Goal: Task Accomplishment & Management: Use online tool/utility

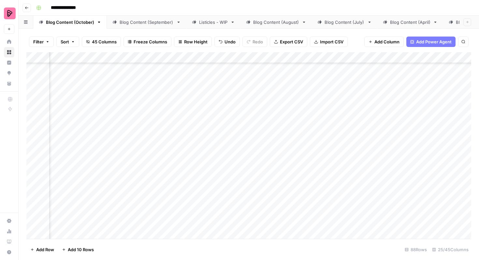
scroll to position [514, 658]
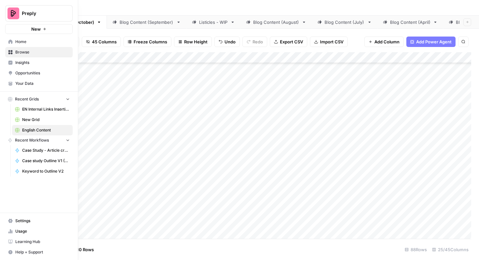
click at [18, 56] on link "Browse" at bounding box center [39, 52] width 68 height 10
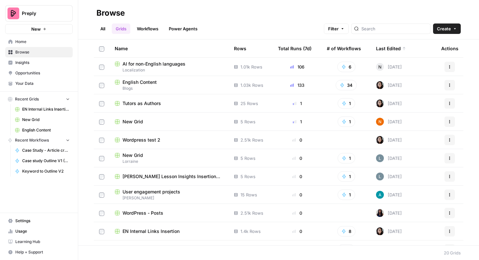
click at [153, 159] on span "Lorraine" at bounding box center [169, 162] width 109 height 6
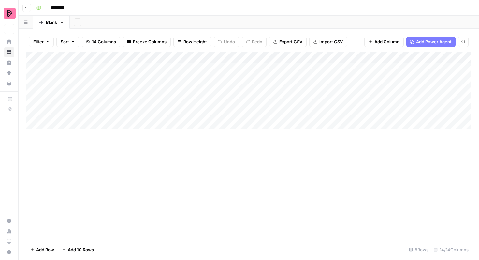
click at [97, 68] on div "Add Column" at bounding box center [248, 90] width 445 height 77
click at [86, 66] on div "Add Column" at bounding box center [248, 90] width 445 height 77
click at [86, 66] on textarea at bounding box center [101, 68] width 104 height 9
type textarea "**********"
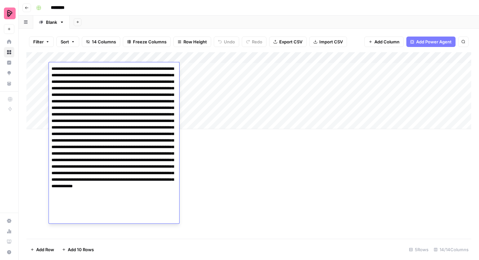
click at [190, 199] on div "Add Column" at bounding box center [248, 145] width 445 height 187
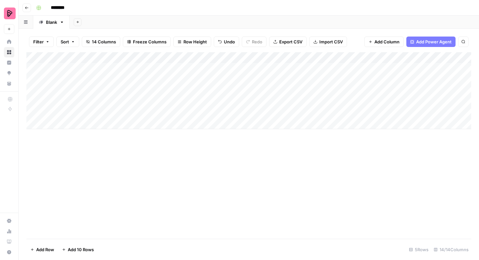
click at [206, 159] on div "Add Column" at bounding box center [248, 145] width 445 height 187
click at [177, 65] on div "Add Column" at bounding box center [248, 90] width 445 height 77
type textarea "*"
type textarea "**********"
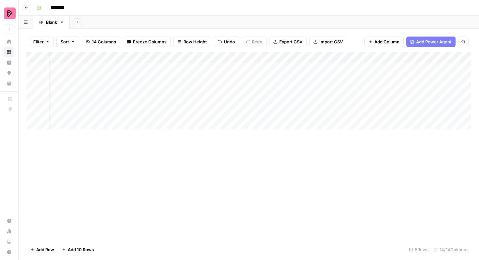
click at [285, 68] on div "Add Column" at bounding box center [248, 90] width 445 height 77
click at [256, 67] on div "Add Column" at bounding box center [248, 90] width 445 height 77
type textarea "**********"
drag, startPoint x: 221, startPoint y: 133, endPoint x: 171, endPoint y: 134, distance: 49.9
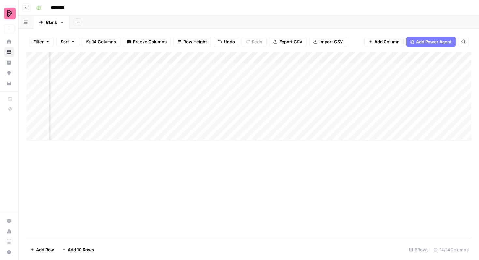
click at [171, 134] on div "Add Column" at bounding box center [248, 96] width 445 height 88
click at [191, 66] on div "Add Column" at bounding box center [248, 101] width 445 height 99
click at [308, 57] on div "Add Column" at bounding box center [248, 101] width 445 height 99
click at [379, 40] on span "Add Column" at bounding box center [387, 41] width 25 height 7
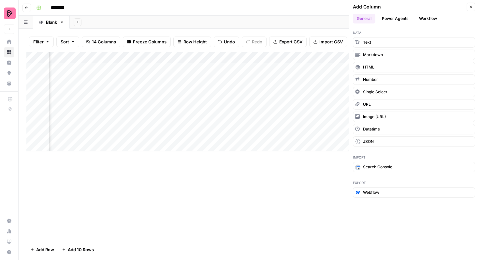
click at [472, 8] on icon "button" at bounding box center [471, 7] width 4 height 4
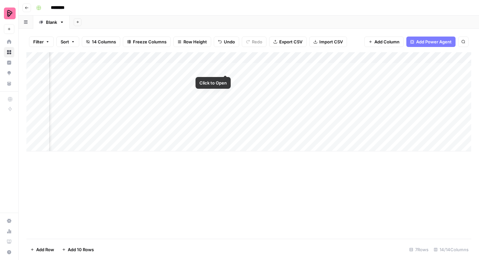
click at [225, 70] on div "Add Column" at bounding box center [248, 101] width 445 height 99
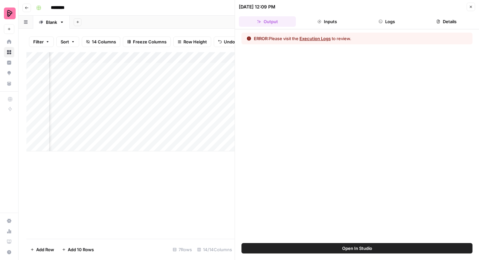
click at [325, 42] on div "ERROR: Please visit the Execution Logs to review." at bounding box center [357, 39] width 231 height 12
click at [325, 38] on button "Execution Logs" at bounding box center [315, 38] width 31 height 7
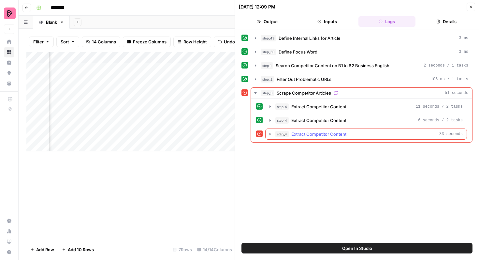
click at [353, 129] on button "step_4 Extract Competitor Content 33 seconds" at bounding box center [366, 134] width 201 height 10
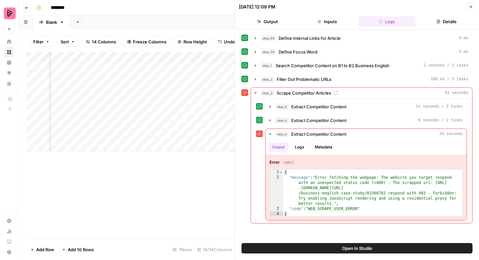
click at [352, 244] on button "Open In Studio" at bounding box center [357, 248] width 231 height 10
click at [470, 5] on button "Close" at bounding box center [471, 7] width 8 height 8
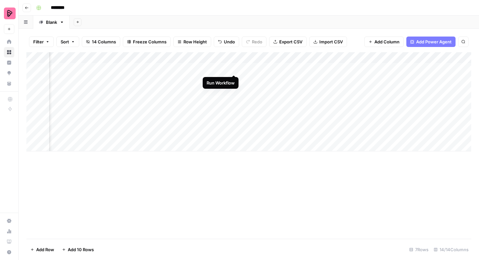
click at [233, 68] on div "Add Column" at bounding box center [248, 101] width 445 height 99
click at [293, 68] on div "Add Column" at bounding box center [248, 101] width 445 height 99
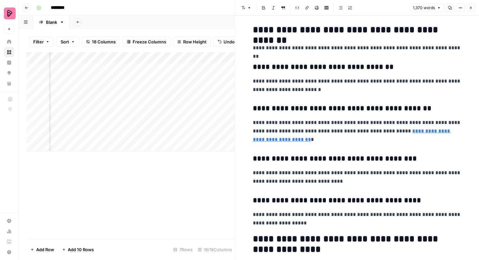
scroll to position [720, 0]
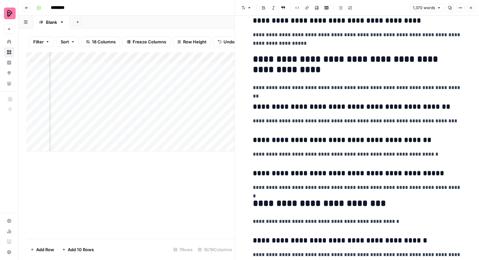
click at [473, 7] on icon "button" at bounding box center [471, 8] width 4 height 4
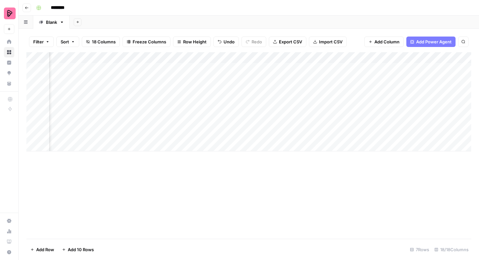
scroll to position [0, 278]
click at [295, 70] on div "Add Column" at bounding box center [248, 101] width 445 height 99
click at [381, 38] on span "Add Column" at bounding box center [387, 41] width 25 height 7
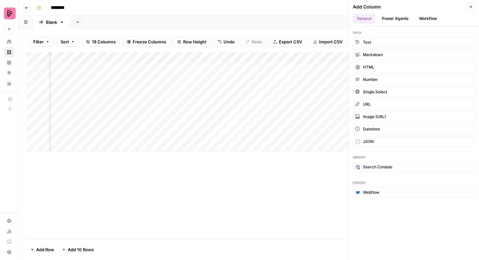
click at [423, 16] on button "Workflow" at bounding box center [429, 19] width 26 height 10
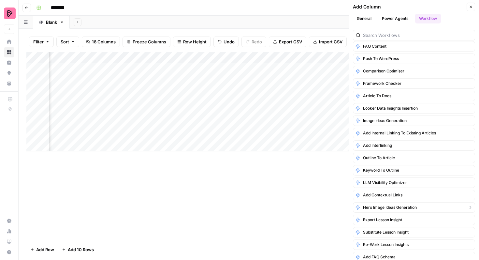
scroll to position [0, 0]
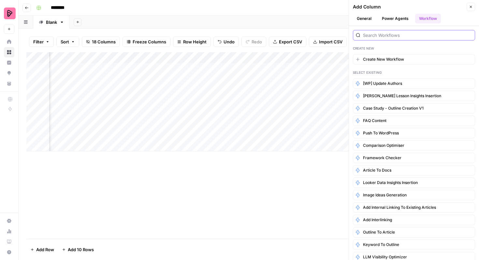
click at [400, 35] on input "search" at bounding box center [417, 35] width 109 height 7
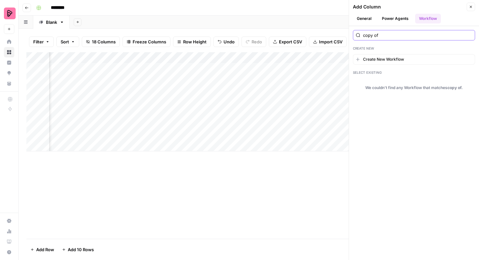
type input "copy of"
click at [471, 4] on button "Close" at bounding box center [471, 7] width 8 height 8
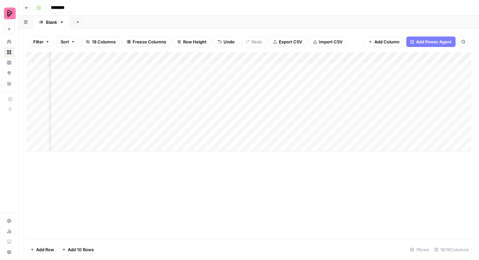
click at [390, 41] on span "Add Column" at bounding box center [387, 41] width 25 height 7
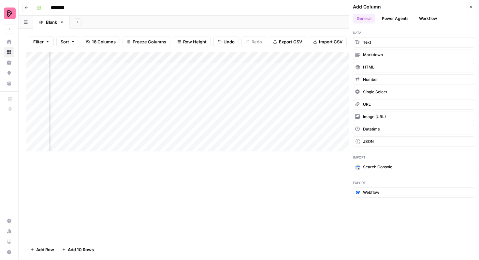
click at [421, 20] on button "Workflow" at bounding box center [429, 19] width 26 height 10
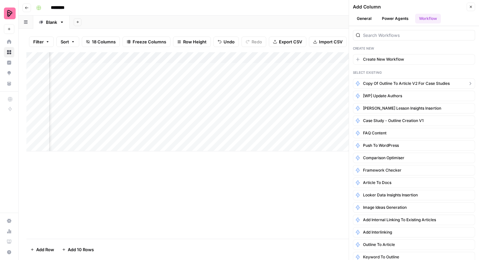
click at [400, 82] on span "Copy of Outline to Article V2 for case studies" at bounding box center [406, 84] width 87 height 6
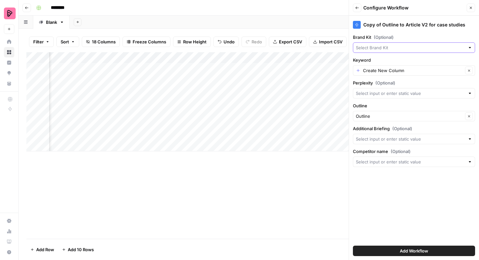
click at [406, 46] on input "Brand Kit (Optional)" at bounding box center [410, 47] width 109 height 7
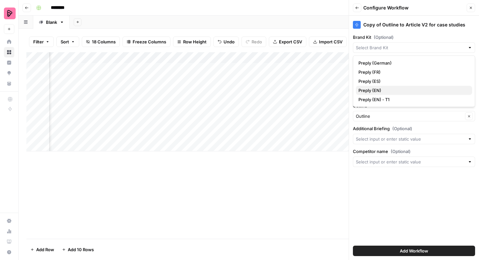
click at [403, 89] on span "Preply (EN)" at bounding box center [413, 90] width 109 height 7
type input "Preply (EN)"
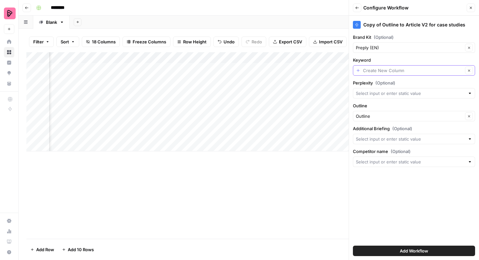
click at [446, 70] on input "Keyword" at bounding box center [413, 70] width 100 height 7
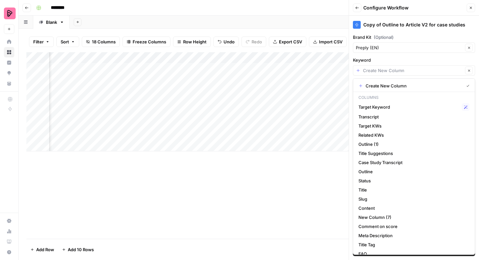
scroll to position [0, 135]
click at [389, 127] on span "Target KWs" at bounding box center [413, 126] width 109 height 7
type input "Target KWs"
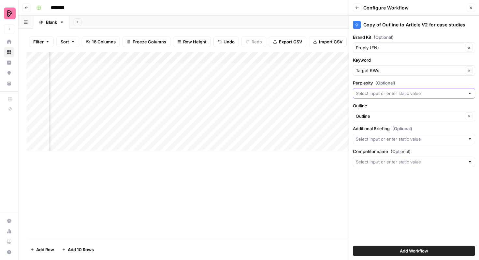
click at [418, 92] on input "Perplexity (Optional)" at bounding box center [410, 93] width 109 height 7
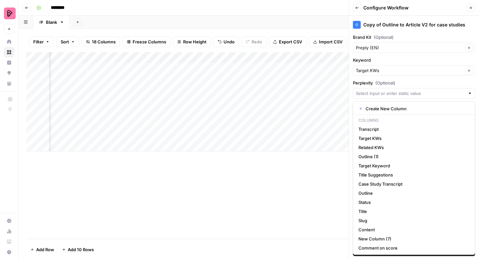
click at [420, 82] on label "Perplexity (Optional)" at bounding box center [414, 83] width 122 height 7
click at [420, 90] on input "Perplexity (Optional)" at bounding box center [410, 93] width 109 height 7
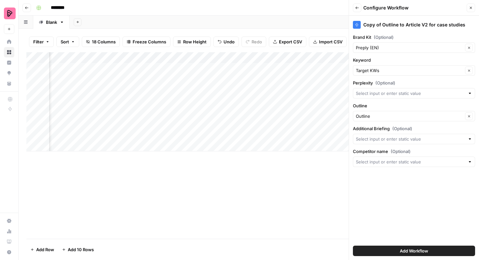
click at [475, 77] on div "Copy of Outline to Article V2 for case studies Brand Kit (Optional) Preply (EN)…" at bounding box center [414, 138] width 130 height 244
click at [418, 123] on div "Copy of Outline to Article V2 for case studies Brand Kit (Optional) Preply (EN)…" at bounding box center [414, 138] width 130 height 244
click at [419, 117] on input "Outline" at bounding box center [409, 116] width 107 height 7
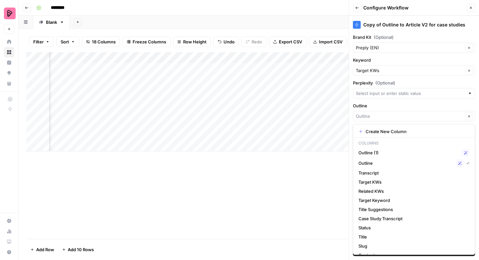
type input "Outline"
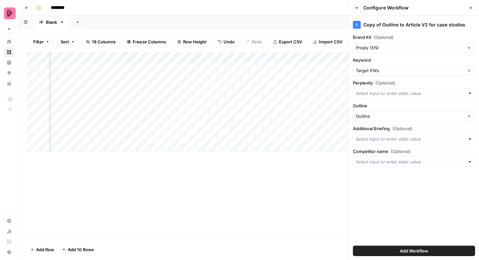
click at [427, 105] on label "Outline" at bounding box center [414, 105] width 122 height 7
click at [427, 113] on input "Outline" at bounding box center [409, 116] width 107 height 7
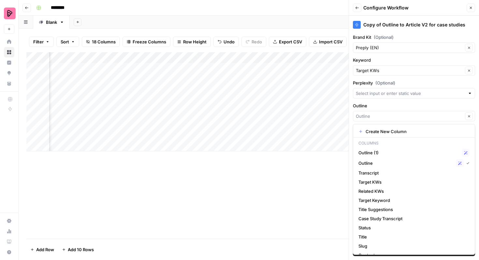
type input "Outline"
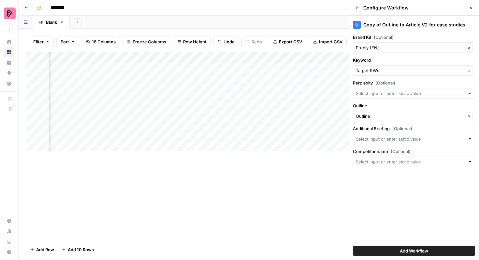
click at [476, 105] on div "Copy of Outline to Article V2 for case studies Brand Kit (Optional) Preply (EN)…" at bounding box center [414, 138] width 130 height 244
click at [440, 115] on input "Outline" at bounding box center [409, 116] width 107 height 7
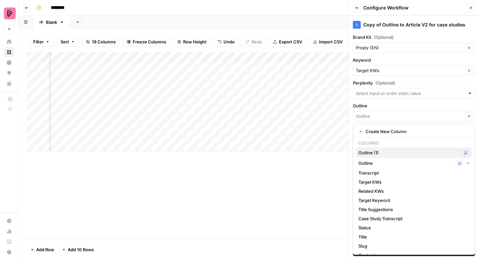
click at [408, 152] on span "Outline (1)" at bounding box center [409, 152] width 101 height 7
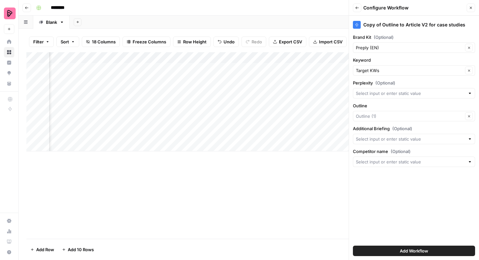
type input "Outline (1)"
click at [408, 252] on span "Add Workflow" at bounding box center [414, 251] width 28 height 7
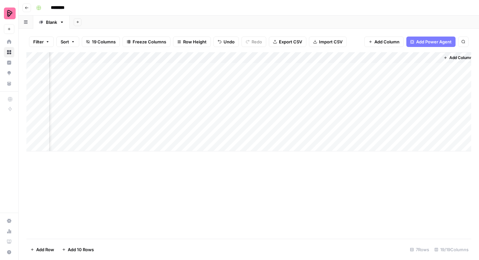
scroll to position [0, 1289]
drag, startPoint x: 370, startPoint y: 57, endPoint x: 59, endPoint y: 61, distance: 310.2
click at [59, 61] on div "Add Column" at bounding box center [248, 101] width 445 height 99
drag, startPoint x: 349, startPoint y: 56, endPoint x: 71, endPoint y: 60, distance: 278.2
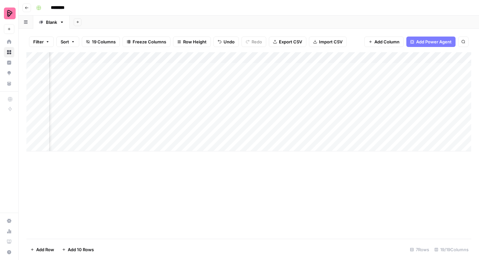
click at [71, 60] on div "Add Column" at bounding box center [248, 101] width 445 height 99
drag, startPoint x: 445, startPoint y: 55, endPoint x: 99, endPoint y: 66, distance: 346.9
click at [99, 66] on div "Add Column" at bounding box center [248, 101] width 445 height 99
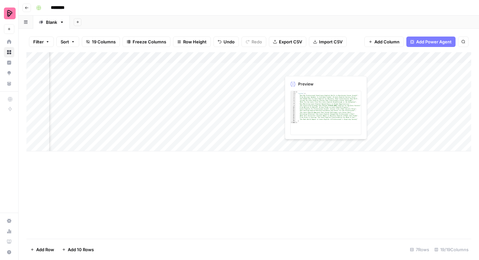
drag, startPoint x: 424, startPoint y: 57, endPoint x: 247, endPoint y: 68, distance: 177.5
click at [247, 68] on div "Add Column" at bounding box center [248, 101] width 445 height 99
drag, startPoint x: 275, startPoint y: 55, endPoint x: 359, endPoint y: 58, distance: 84.5
click at [359, 58] on div "Add Column" at bounding box center [248, 101] width 445 height 99
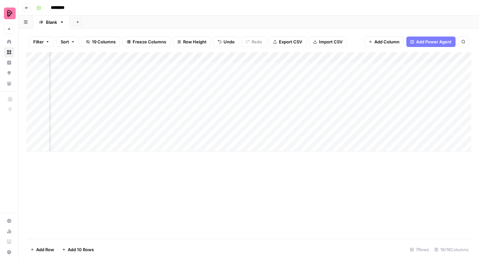
click at [108, 58] on div "Add Column" at bounding box center [248, 101] width 445 height 99
click at [98, 56] on div at bounding box center [112, 58] width 94 height 13
click at [98, 69] on div "Target KWs" at bounding box center [104, 73] width 72 height 10
type input "Target"
click at [213, 171] on div "Add Column" at bounding box center [248, 145] width 445 height 187
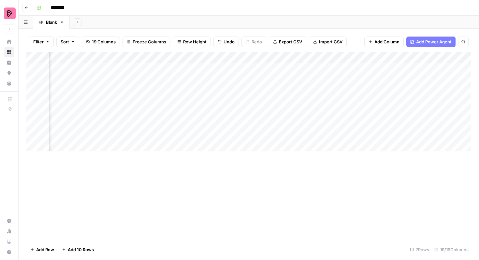
scroll to position [0, 262]
click at [344, 67] on div "Add Column" at bounding box center [248, 101] width 445 height 99
click at [414, 68] on div "Add Column" at bounding box center [248, 101] width 445 height 99
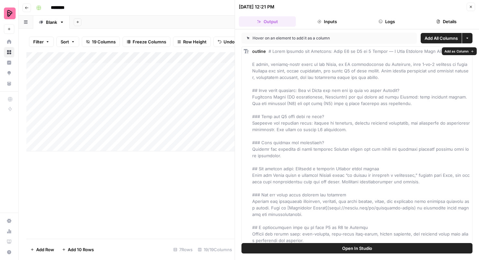
click at [360, 251] on span "Open In Studio" at bounding box center [357, 248] width 30 height 7
click at [473, 8] on button "Close" at bounding box center [471, 7] width 8 height 8
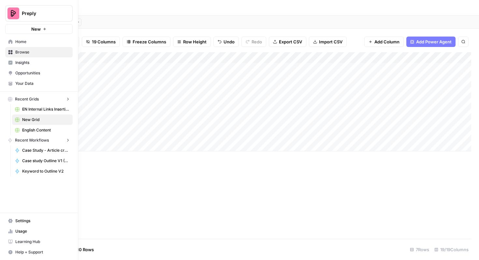
scroll to position [0, 223]
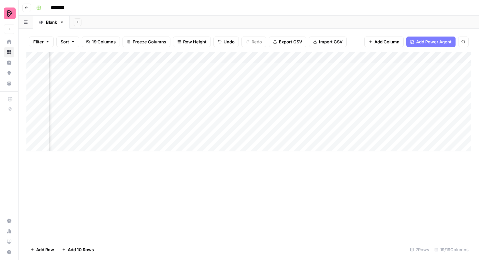
drag, startPoint x: 277, startPoint y: 56, endPoint x: 89, endPoint y: 66, distance: 187.8
click at [89, 66] on div "Add Column" at bounding box center [248, 101] width 445 height 99
click at [234, 56] on div "Add Column" at bounding box center [248, 101] width 445 height 99
click at [174, 136] on span "Hide Column" at bounding box center [184, 136] width 57 height 7
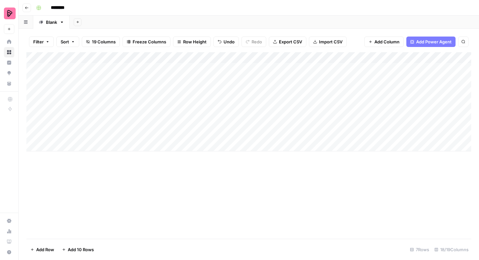
click at [253, 177] on div "Add Column" at bounding box center [248, 145] width 445 height 187
click at [348, 58] on div "Add Column" at bounding box center [248, 101] width 445 height 99
click at [326, 110] on span "Hide Column" at bounding box center [335, 112] width 57 height 7
click at [384, 56] on div "Add Column" at bounding box center [248, 101] width 445 height 99
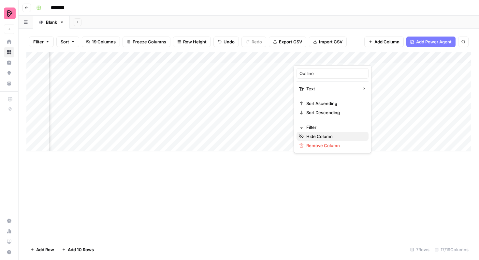
click at [337, 135] on span "Hide Column" at bounding box center [335, 136] width 57 height 7
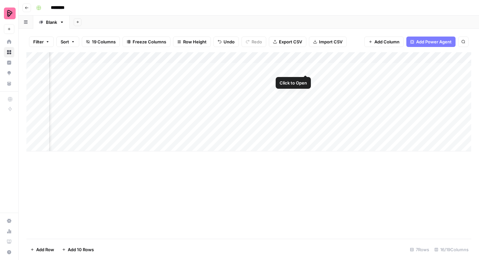
click at [304, 68] on div "Add Column" at bounding box center [248, 101] width 445 height 99
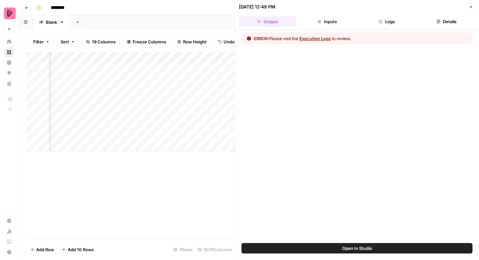
click at [325, 40] on button "Execution Logs" at bounding box center [315, 38] width 31 height 7
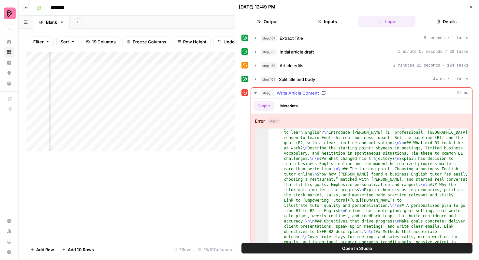
scroll to position [36, 0]
click at [353, 249] on span "Open In Studio" at bounding box center [357, 248] width 30 height 7
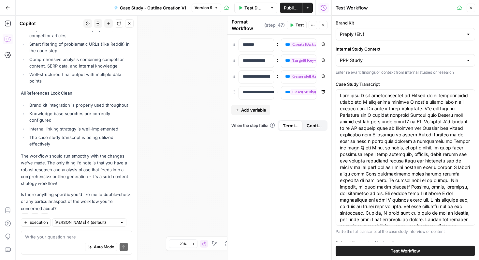
scroll to position [26, 0]
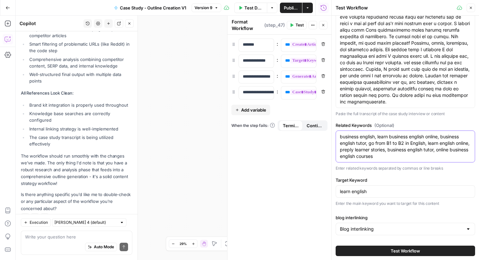
drag, startPoint x: 398, startPoint y: 157, endPoint x: 333, endPoint y: 134, distance: 68.7
click at [333, 134] on div "Test Workflow Close Brand Kit Preply (EN) Internal Study Context PPP Study Ente…" at bounding box center [406, 130] width 148 height 260
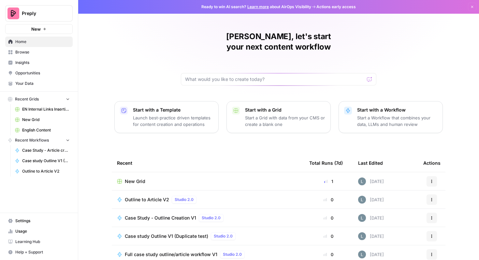
click at [44, 129] on span "English Content" at bounding box center [46, 130] width 48 height 6
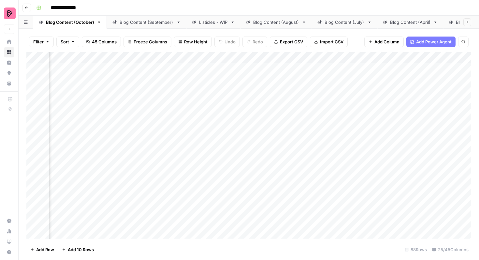
scroll to position [0, 267]
click at [302, 67] on div "Add Column" at bounding box center [248, 145] width 445 height 187
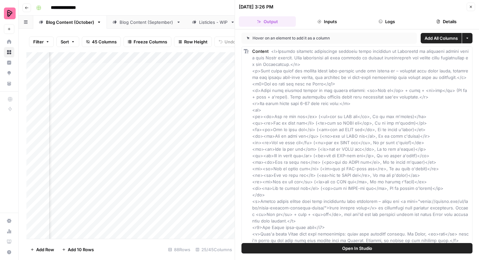
click at [338, 251] on button "Open In Studio" at bounding box center [357, 248] width 231 height 10
click at [470, 6] on icon "button" at bounding box center [471, 7] width 4 height 4
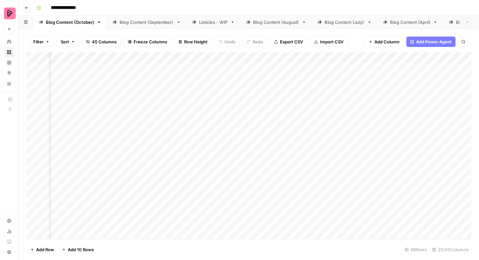
click at [303, 57] on div "Add Column" at bounding box center [248, 145] width 445 height 187
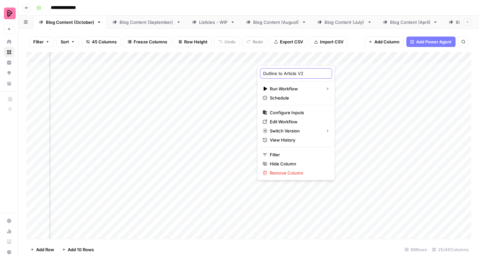
click at [301, 72] on input "Outline to Article V2" at bounding box center [296, 73] width 66 height 7
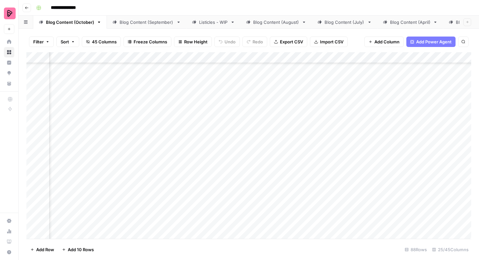
scroll to position [855, 266]
click at [287, 147] on div "Add Column" at bounding box center [248, 145] width 445 height 187
click at [288, 114] on div "Add Column" at bounding box center [248, 145] width 445 height 187
click at [286, 131] on div "Add Column" at bounding box center [248, 145] width 445 height 187
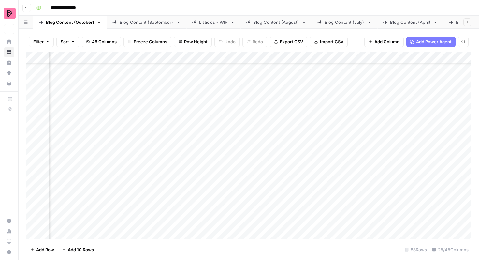
scroll to position [904, 371]
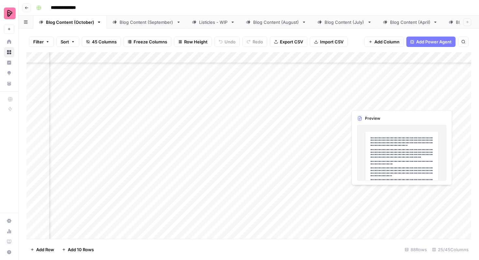
click at [447, 97] on div "Add Column" at bounding box center [248, 145] width 445 height 187
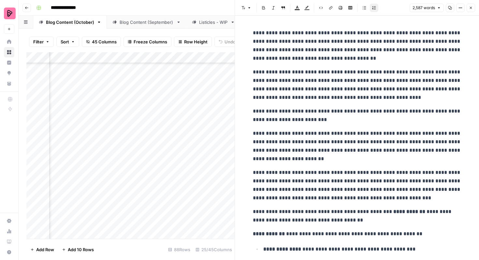
click at [470, 8] on icon "button" at bounding box center [471, 8] width 4 height 4
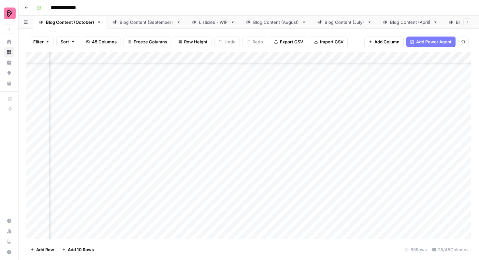
click at [449, 81] on div "Add Column" at bounding box center [248, 145] width 445 height 187
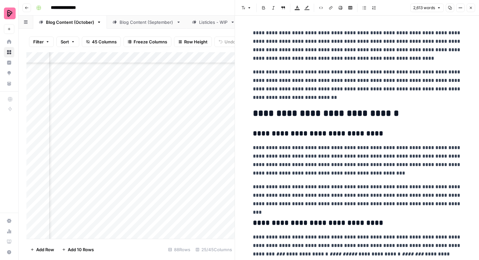
click at [472, 10] on button "Close" at bounding box center [471, 8] width 8 height 8
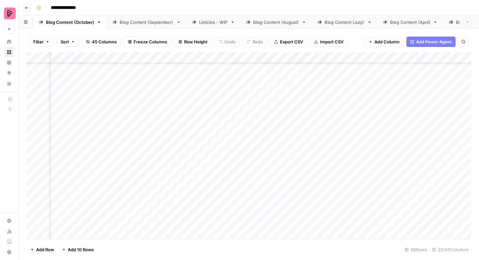
click at [451, 99] on div "Add Column" at bounding box center [248, 145] width 445 height 187
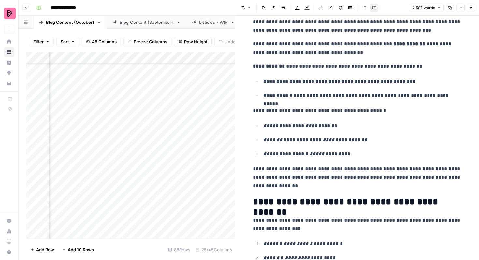
scroll to position [170, 0]
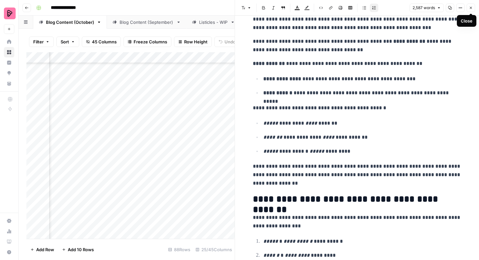
click at [473, 9] on icon "button" at bounding box center [471, 8] width 4 height 4
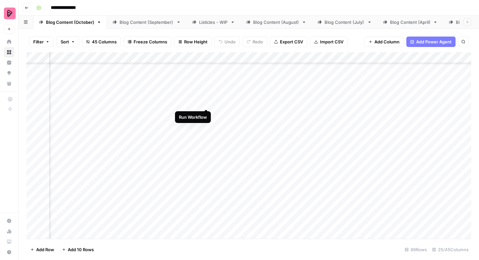
click at [206, 98] on div "Add Column" at bounding box center [248, 145] width 445 height 187
click at [449, 114] on div "Add Column" at bounding box center [248, 145] width 445 height 187
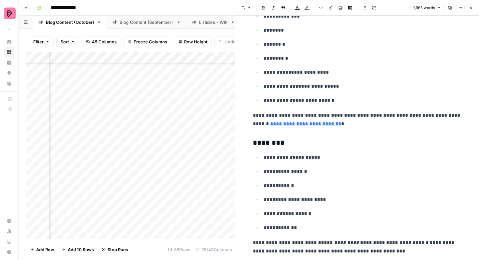
scroll to position [1042, 0]
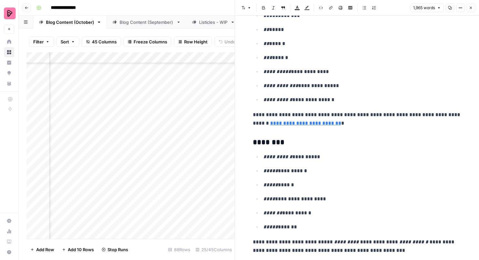
click at [470, 2] on header "Font style Bold Italic Block quote Text color Highlight color Code block Link I…" at bounding box center [357, 8] width 244 height 16
click at [470, 8] on icon "button" at bounding box center [471, 8] width 4 height 4
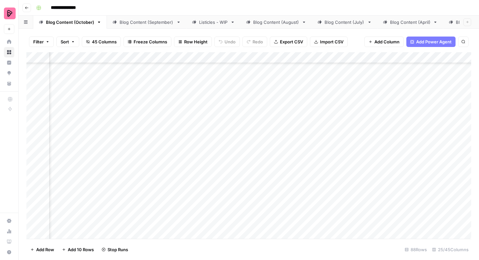
click at [245, 115] on div "Add Column" at bounding box center [248, 145] width 445 height 187
click at [240, 115] on div "Add Column" at bounding box center [248, 145] width 445 height 187
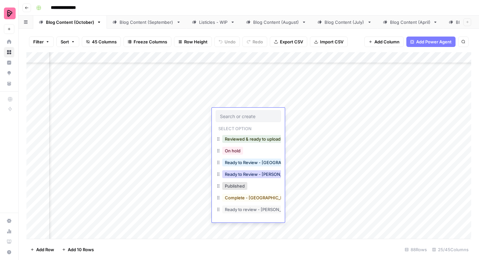
click at [255, 176] on button "Ready to Review - Rebekah" at bounding box center [260, 174] width 77 height 8
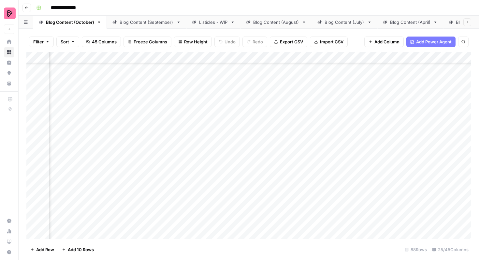
scroll to position [916, 371]
click at [451, 119] on div "Add Column" at bounding box center [248, 145] width 445 height 187
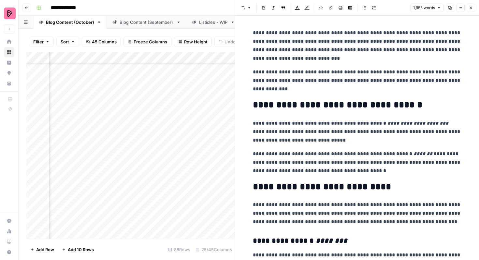
click at [475, 7] on button "Close" at bounding box center [471, 8] width 8 height 8
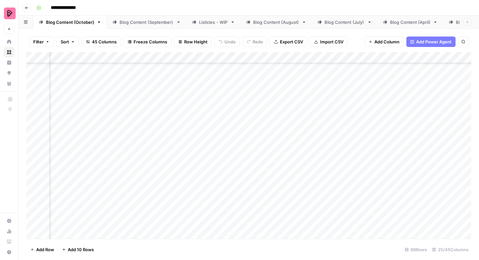
scroll to position [842, 433]
click at [389, 193] on div "Add Column" at bounding box center [248, 145] width 445 height 187
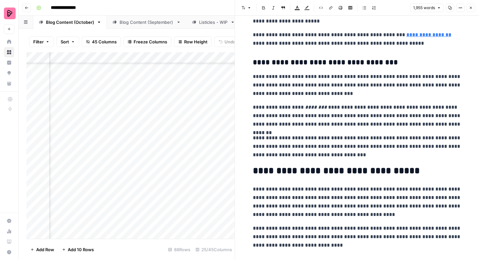
scroll to position [1092, 0]
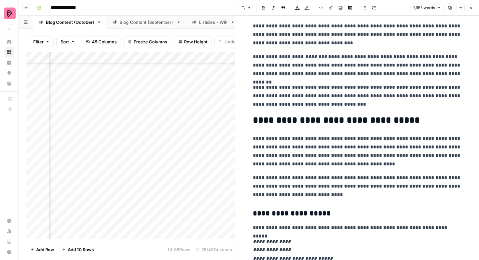
click at [471, 8] on icon "button" at bounding box center [471, 8] width 4 height 4
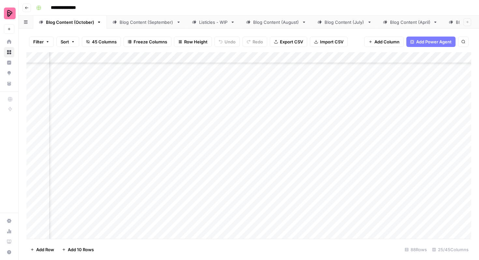
click at [194, 190] on div "Add Column" at bounding box center [248, 145] width 445 height 187
click at [192, 193] on div "Add Column" at bounding box center [248, 145] width 445 height 187
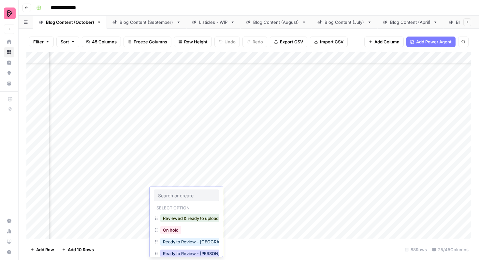
click at [189, 251] on button "Ready to Review - Rebekah" at bounding box center [198, 254] width 77 height 8
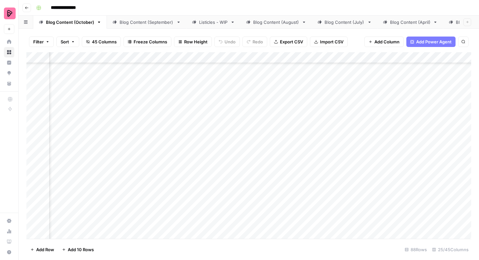
scroll to position [936, 433]
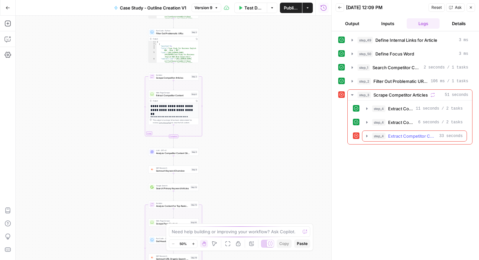
click at [400, 137] on span "Extract Competitor Content" at bounding box center [412, 136] width 49 height 7
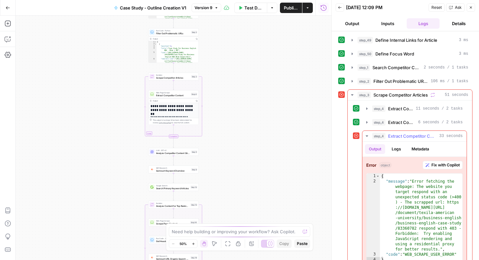
click at [432, 166] on span "Fix with Copilot" at bounding box center [446, 165] width 28 height 6
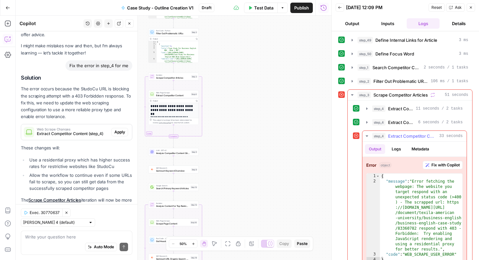
scroll to position [42, 0]
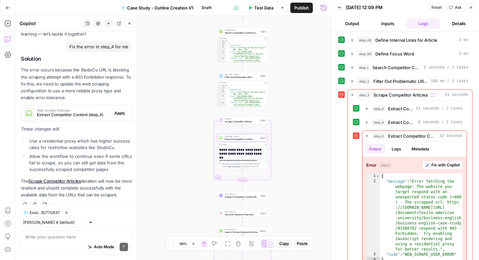
click at [120, 109] on button "Apply" at bounding box center [120, 113] width 17 height 8
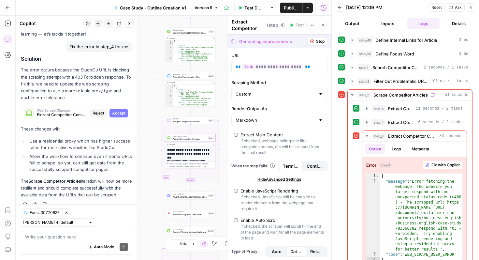
click at [124, 114] on span "Accept" at bounding box center [118, 113] width 13 height 6
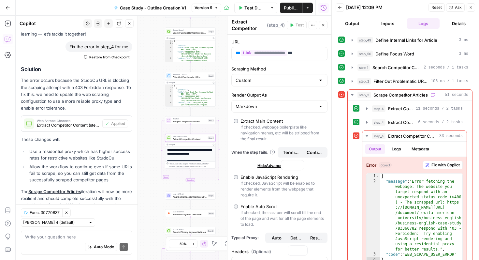
scroll to position [53, 0]
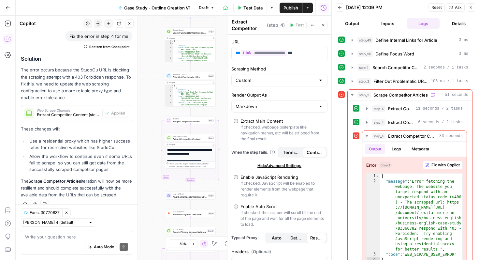
click at [289, 9] on span "Publish" at bounding box center [291, 8] width 15 height 7
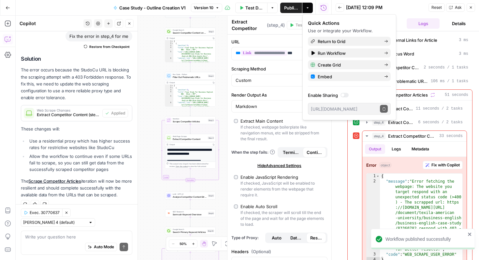
click at [474, 8] on button "Close" at bounding box center [471, 7] width 8 height 8
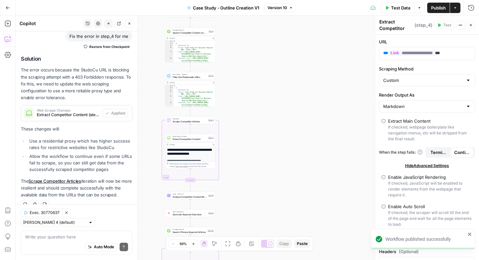
click at [6, 9] on icon "button" at bounding box center [8, 8] width 5 height 5
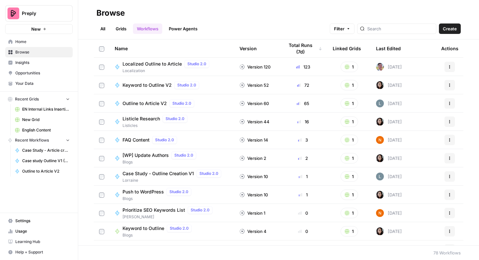
click at [224, 104] on div "Outline to Article V2 Studio 2.0" at bounding box center [172, 103] width 114 height 8
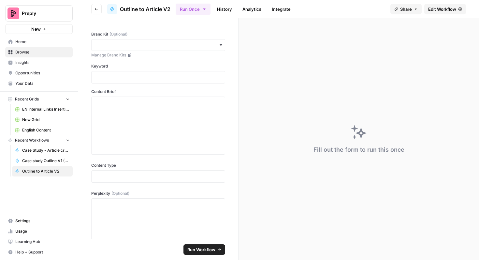
scroll to position [201, 0]
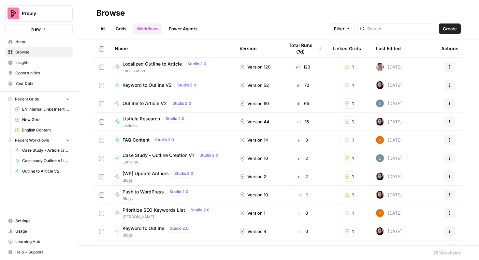
click at [104, 29] on link "All" at bounding box center [103, 28] width 13 height 10
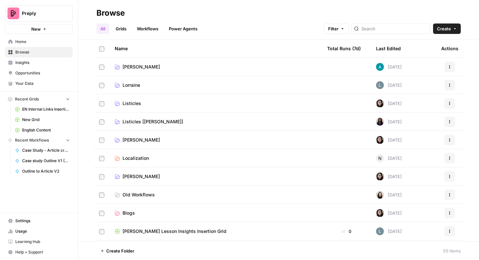
click at [140, 88] on span "Lorraine" at bounding box center [132, 85] width 18 height 7
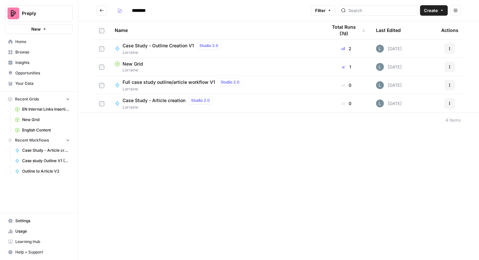
click at [104, 9] on button "Go back" at bounding box center [102, 10] width 10 height 10
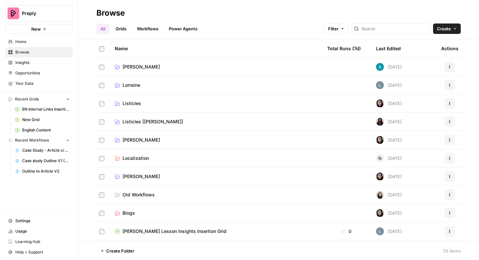
click at [159, 26] on link "Workflows" at bounding box center [147, 28] width 29 height 10
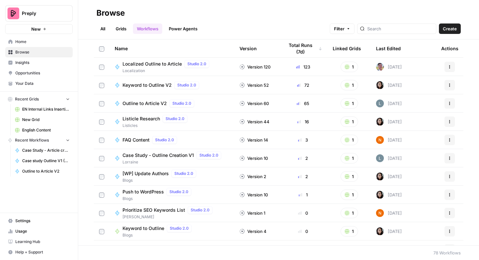
click at [399, 49] on div "Last Edited" at bounding box center [388, 48] width 25 height 18
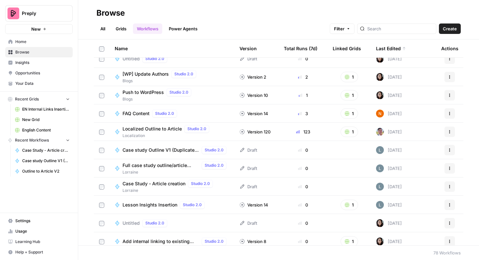
scroll to position [100, 0]
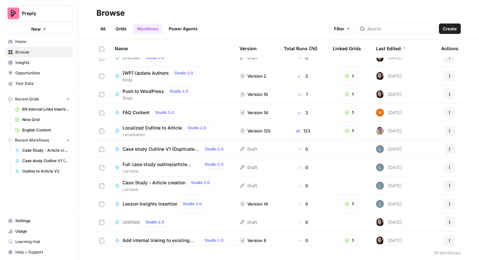
click at [181, 149] on span "Case study Outline V1 (Duplicate test)" at bounding box center [161, 149] width 77 height 7
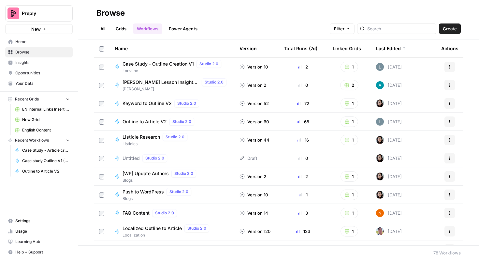
click at [220, 121] on div "Outline to Article V2 Studio 2.0" at bounding box center [172, 122] width 114 height 8
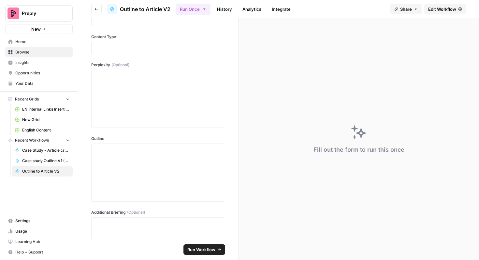
scroll to position [132, 0]
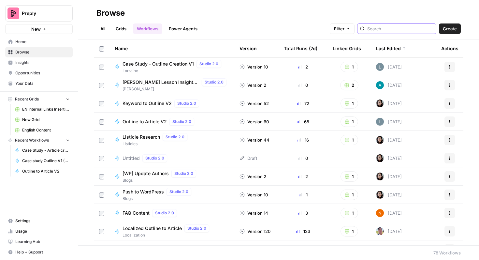
click at [393, 30] on input "search" at bounding box center [401, 28] width 66 height 7
type input "outline to article"
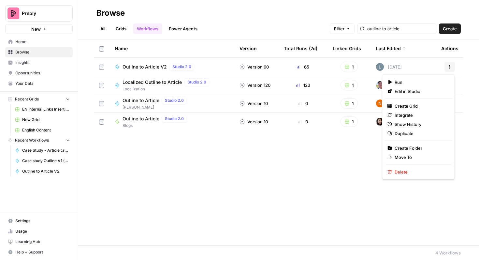
click at [450, 66] on icon "button" at bounding box center [450, 65] width 1 height 1
click at [406, 134] on span "Duplicate" at bounding box center [421, 133] width 52 height 7
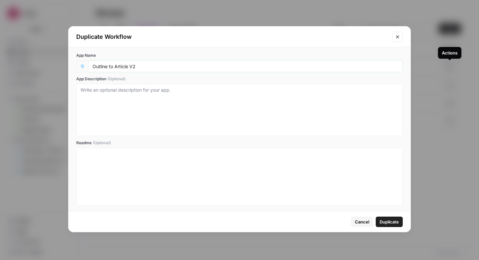
click at [94, 68] on input "Outline to Article V2" at bounding box center [246, 66] width 306 height 6
click at [94, 68] on input "Copy Outline to Article V2" at bounding box center [246, 66] width 306 height 6
click at [104, 66] on input "Copy Outline to Article V2" at bounding box center [246, 66] width 306 height 6
click at [163, 67] on input "Copy of Outline to Article V2" at bounding box center [246, 66] width 306 height 6
type input "Copy of Outline to Article V2 for case studies"
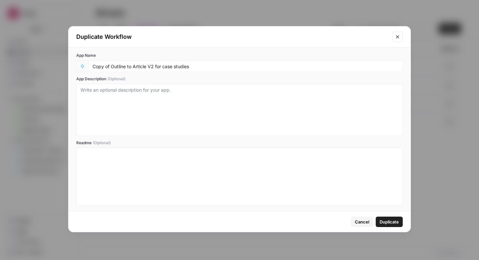
click at [391, 221] on span "Duplicate" at bounding box center [389, 222] width 19 height 7
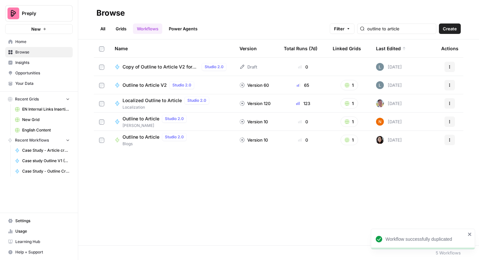
click at [449, 65] on icon "button" at bounding box center [450, 67] width 4 height 4
click at [411, 105] on span "Move To" at bounding box center [421, 106] width 52 height 7
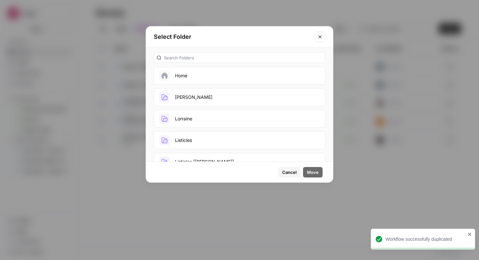
click at [262, 117] on button "Lorraine" at bounding box center [240, 119] width 172 height 18
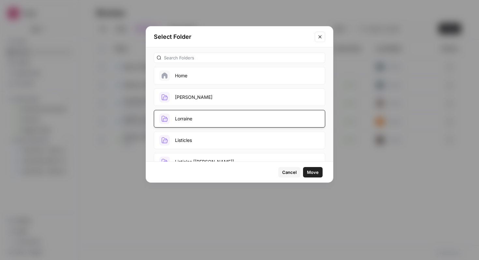
click at [317, 174] on span "Move" at bounding box center [313, 172] width 12 height 7
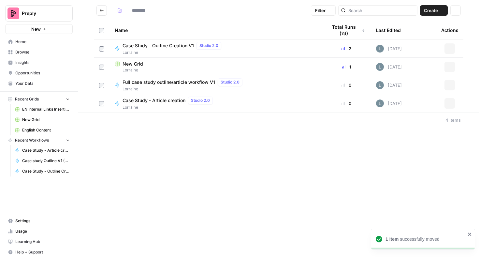
type input "********"
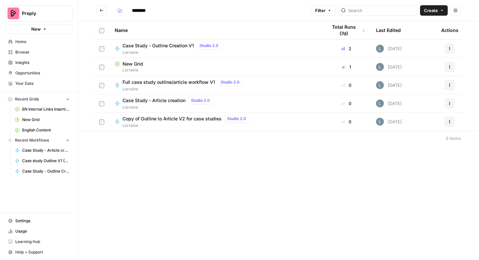
click at [203, 125] on span "Lorraine" at bounding box center [187, 126] width 129 height 6
click at [203, 125] on div "******** Filter Create Actions Name Total Runs (7d) Last Edited Actions Case St…" at bounding box center [278, 130] width 401 height 260
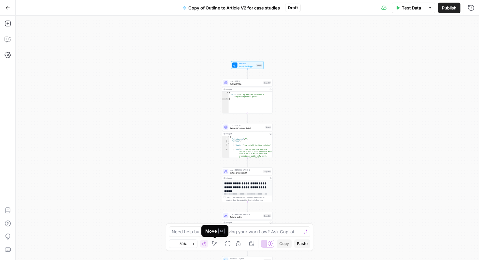
click at [215, 233] on div "Move M" at bounding box center [214, 231] width 19 height 7
click at [217, 230] on div "Move M" at bounding box center [214, 231] width 19 height 7
click at [192, 234] on textarea at bounding box center [236, 231] width 129 height 7
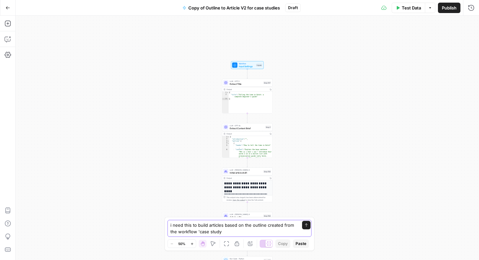
click at [201, 233] on textarea "i need this to build articles based on the outline created from the workflow 'c…" at bounding box center [233, 228] width 125 height 13
click at [212, 231] on textarea "i need this to build articles based on the outline created from the workflow 'C…" at bounding box center [233, 228] width 125 height 13
click at [227, 232] on textarea "i need this to build articles based on the outline created from the workflow 'C…" at bounding box center [233, 228] width 125 height 13
type textarea "i need this to build articles based on the outline created from the workflow 'C…"
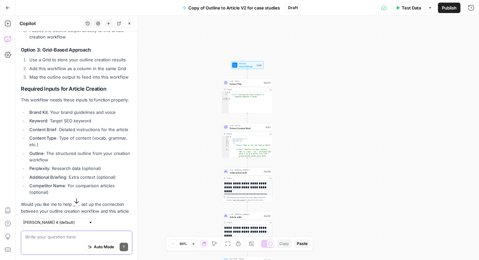
scroll to position [531, 0]
click at [428, 11] on button "Options" at bounding box center [430, 8] width 10 height 10
click at [410, 10] on span "Test Data" at bounding box center [411, 8] width 19 height 7
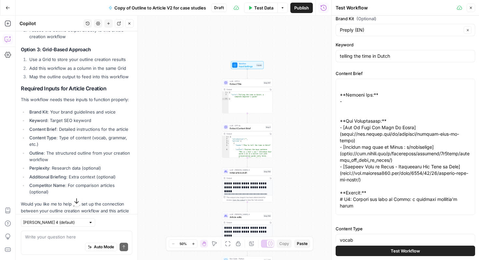
scroll to position [40, 0]
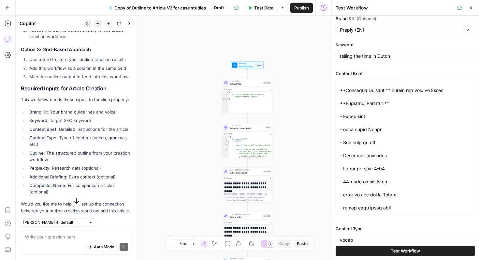
click at [474, 5] on button "Close" at bounding box center [471, 8] width 8 height 8
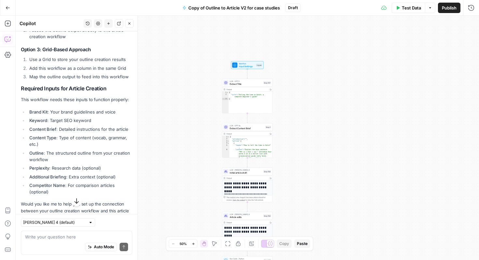
scroll to position [567, 0]
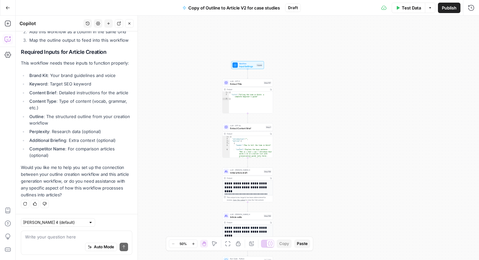
click at [244, 65] on span "Input Settings" at bounding box center [247, 66] width 16 height 3
click at [255, 58] on span "Test Step" at bounding box center [257, 59] width 9 height 3
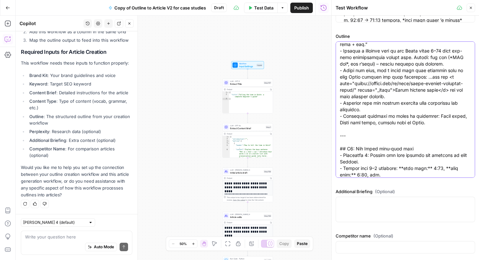
scroll to position [0, 0]
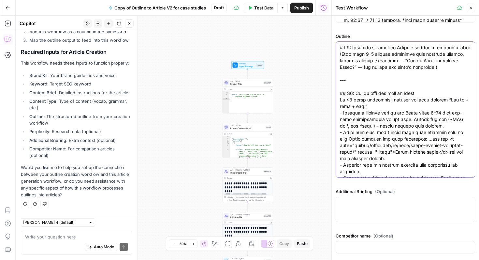
drag, startPoint x: 386, startPoint y: 171, endPoint x: 335, endPoint y: 31, distance: 148.5
click at [335, 31] on div "Brand Kit (Optional) Preply (EN) Clear Keyword telling the time in Dutch Conten…" at bounding box center [405, 138] width 147 height 244
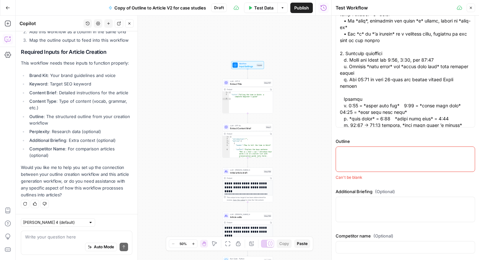
scroll to position [278, 0]
click at [354, 165] on div at bounding box center [406, 158] width 140 height 25
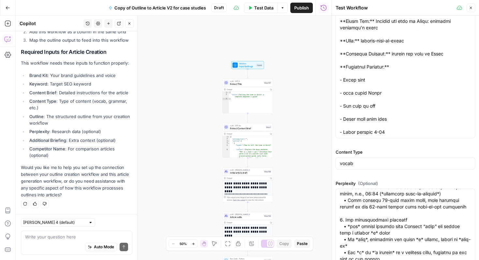
scroll to position [0, 0]
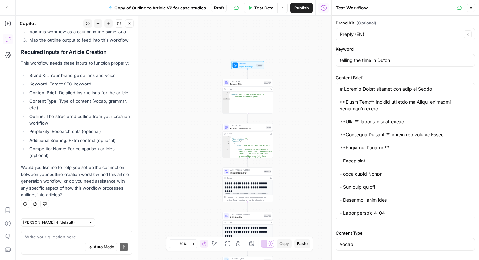
click at [281, 10] on button "Options" at bounding box center [283, 8] width 10 height 10
click at [58, 237] on textarea at bounding box center [76, 237] width 103 height 7
click at [52, 235] on textarea "for the outline i dont have a content brief" at bounding box center [76, 237] width 103 height 7
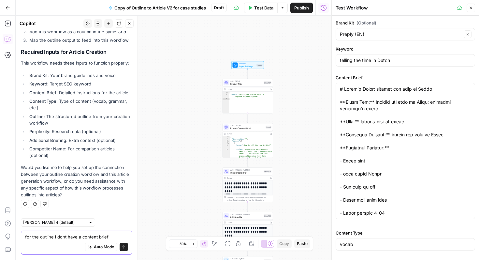
click at [52, 235] on textarea "for the outline i dont have a content brief" at bounding box center [76, 237] width 103 height 7
type textarea "where do they extract the content brief from?"
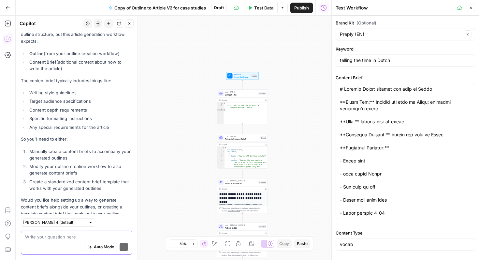
scroll to position [987, 0]
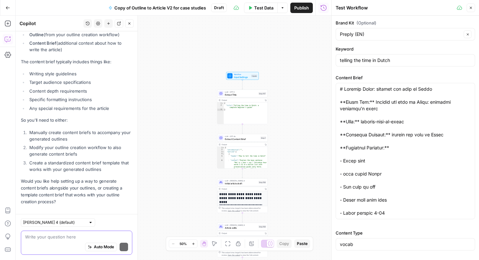
click at [66, 235] on textarea at bounding box center [76, 237] width 103 height 7
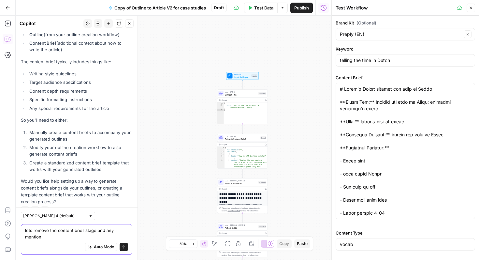
scroll to position [993, 0]
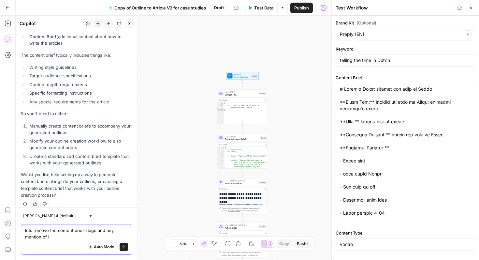
type textarea "lets remove the content brief stage and any mention of it"
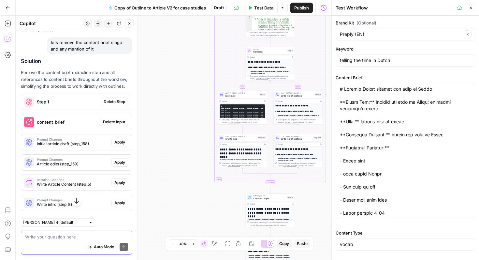
scroll to position [1161, 0]
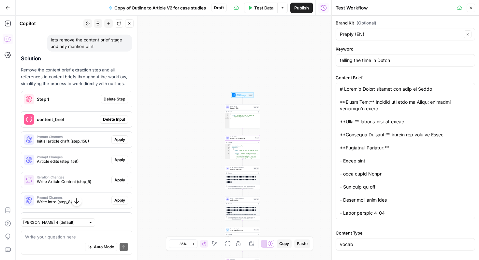
click at [116, 96] on span "Delete Step" at bounding box center [115, 99] width 22 height 6
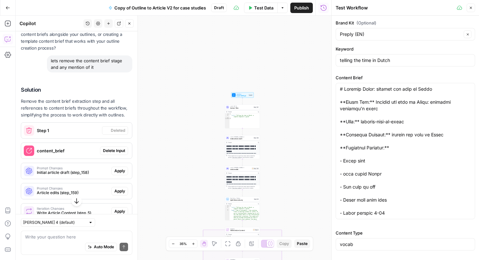
scroll to position [1182, 0]
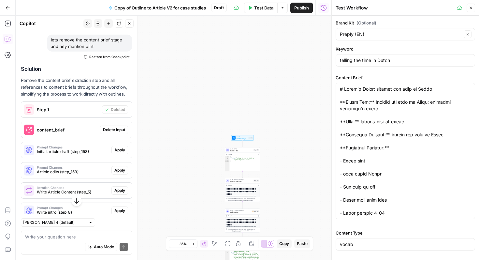
click at [113, 127] on span "Delete Input" at bounding box center [114, 130] width 22 height 6
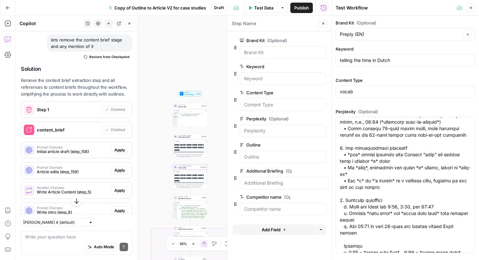
scroll to position [1210, 0]
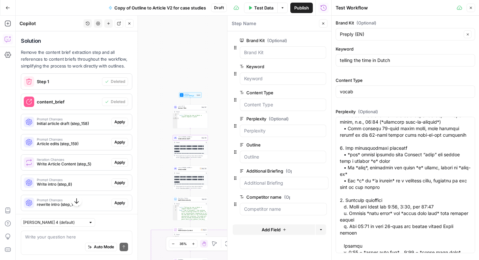
click at [121, 119] on span "Apply" at bounding box center [119, 122] width 11 height 6
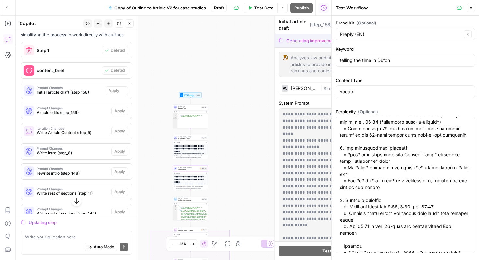
scroll to position [1179, 0]
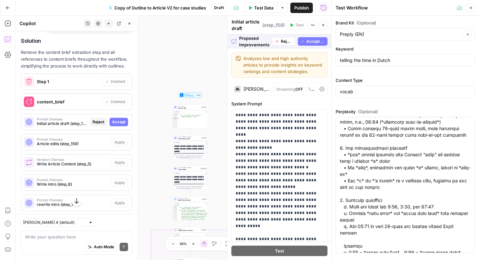
click at [314, 43] on span "Accept All" at bounding box center [316, 41] width 19 height 6
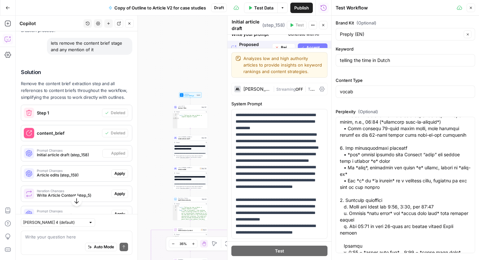
type textarea "# H1: Telling the time in Dutch: a complete beginner's guide (Open with 3–4 con…"
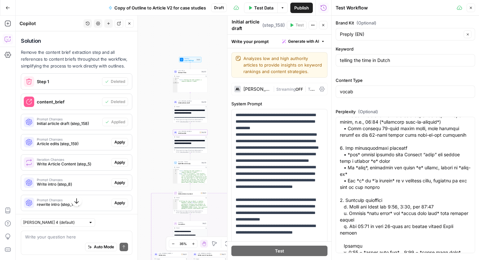
click at [122, 139] on span "Apply" at bounding box center [119, 142] width 11 height 6
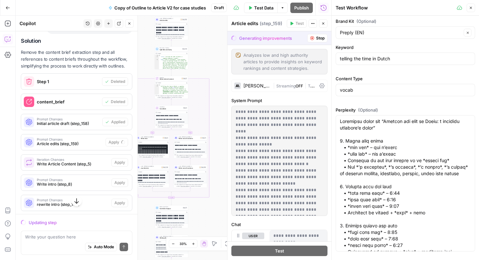
scroll to position [0, 0]
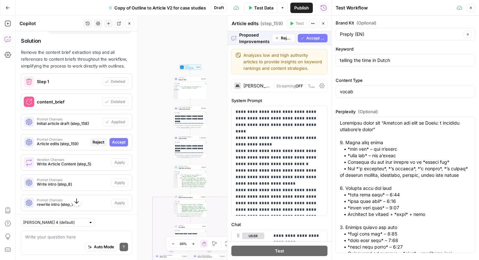
click at [316, 39] on span "Accept All" at bounding box center [316, 38] width 19 height 6
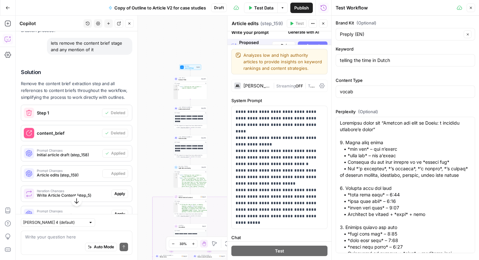
scroll to position [1210, 0]
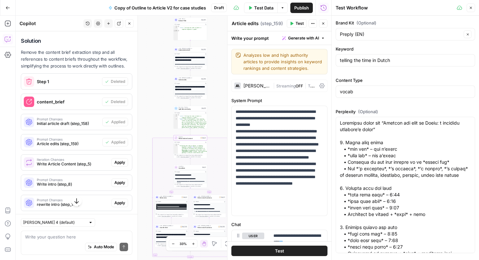
click at [119, 159] on span "Apply" at bounding box center [119, 162] width 11 height 6
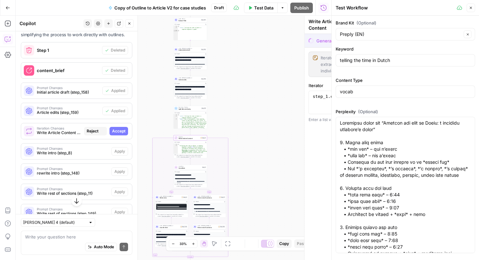
scroll to position [1179, 0]
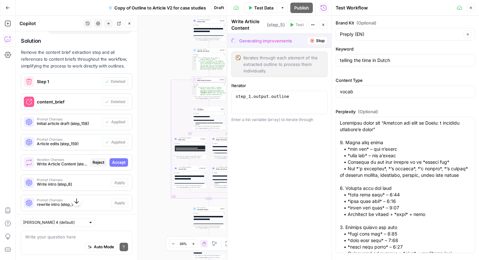
click at [120, 159] on span "Accept" at bounding box center [118, 162] width 13 height 6
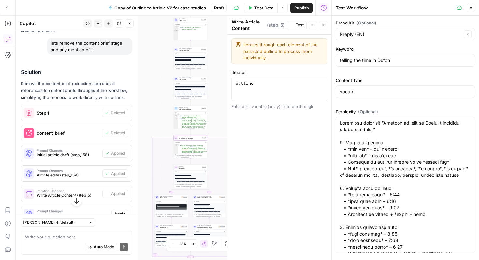
scroll to position [1210, 0]
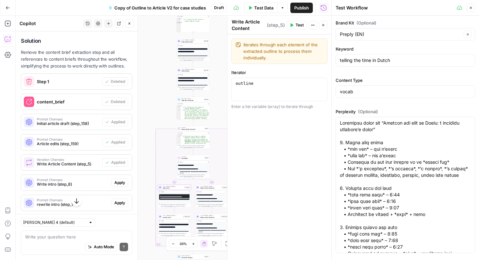
click at [120, 180] on span "Apply" at bounding box center [119, 183] width 11 height 6
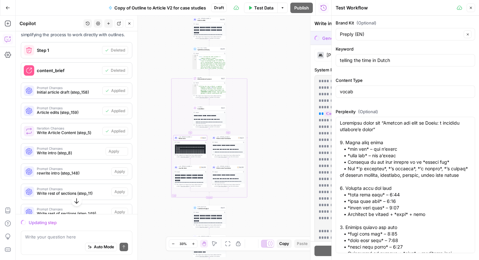
scroll to position [1179, 0]
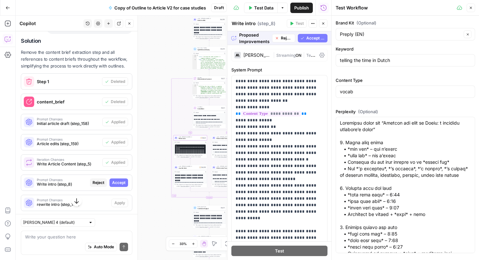
click at [125, 179] on button "Accept" at bounding box center [119, 182] width 19 height 8
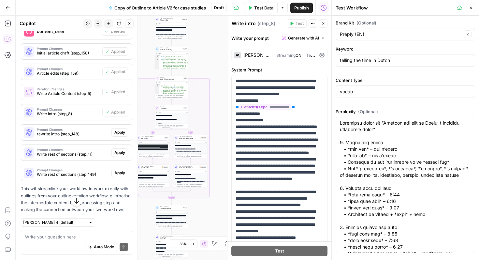
scroll to position [1281, 0]
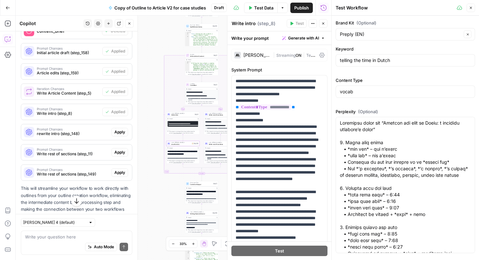
click at [121, 129] on span "Apply" at bounding box center [119, 132] width 11 height 6
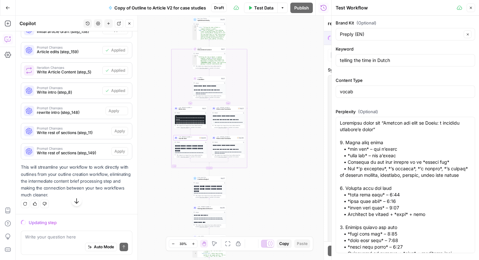
scroll to position [1250, 0]
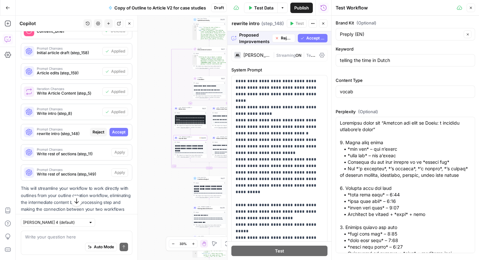
click at [121, 129] on span "Accept" at bounding box center [118, 132] width 13 height 6
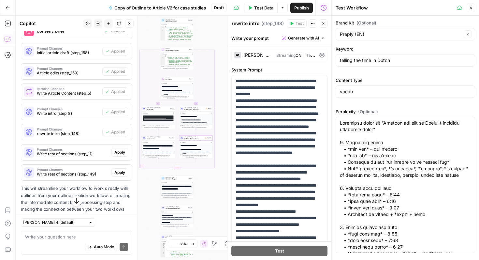
scroll to position [1295, 0]
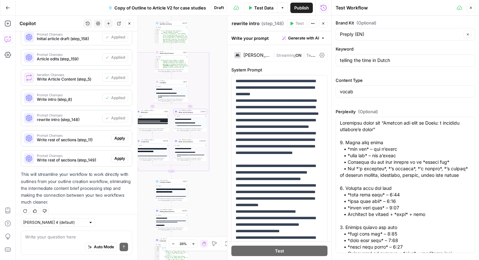
click at [122, 135] on span "Apply" at bounding box center [119, 138] width 11 height 6
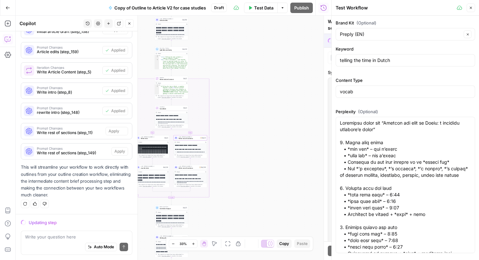
scroll to position [1264, 0]
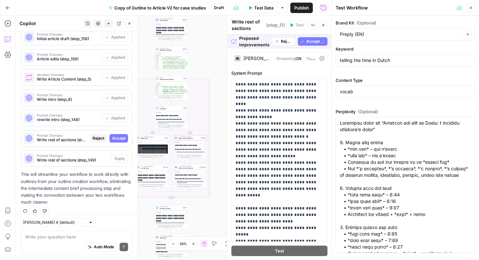
click at [123, 135] on span "Accept" at bounding box center [118, 138] width 13 height 6
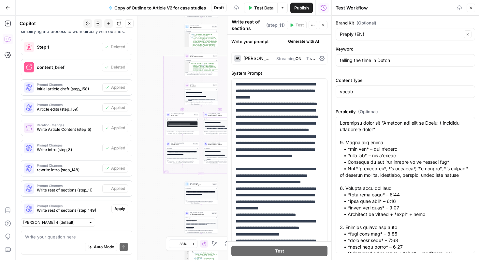
scroll to position [1295, 0]
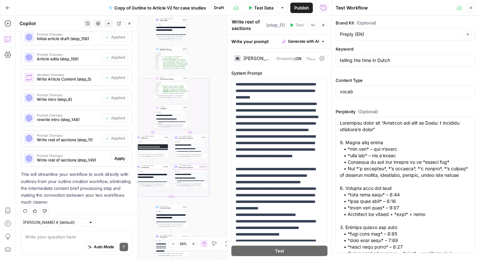
click at [118, 156] on span "Apply" at bounding box center [119, 159] width 11 height 6
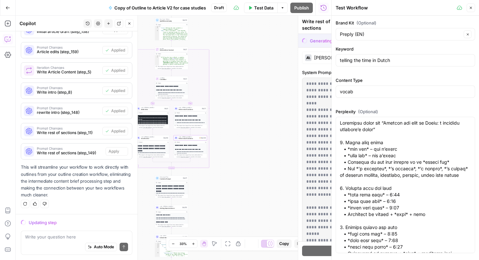
scroll to position [1264, 0]
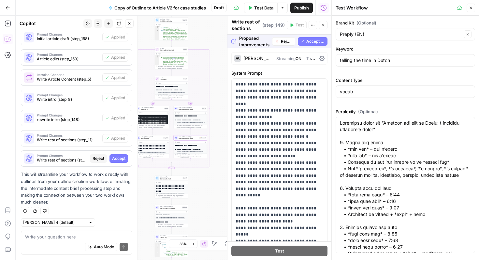
click at [117, 156] on span "Accept" at bounding box center [118, 159] width 13 height 6
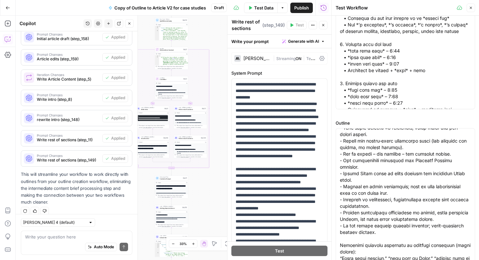
scroll to position [0, 0]
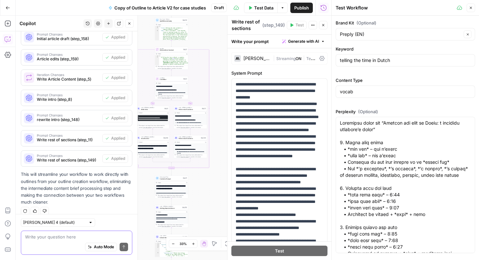
click at [80, 236] on textarea at bounding box center [76, 237] width 103 height 7
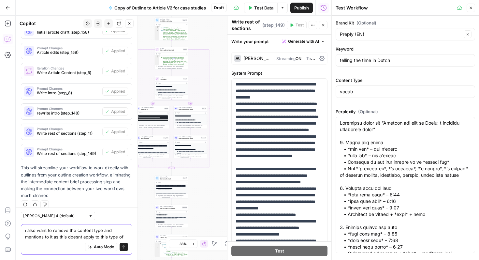
scroll to position [1308, 0]
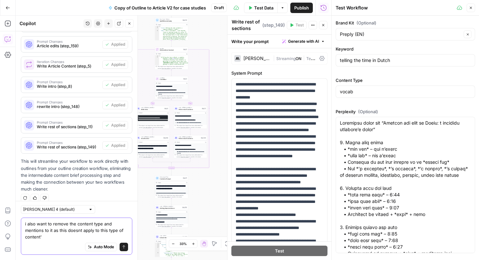
type textarea "i also want to remove the content type and mentions to it as this doesnt apply …"
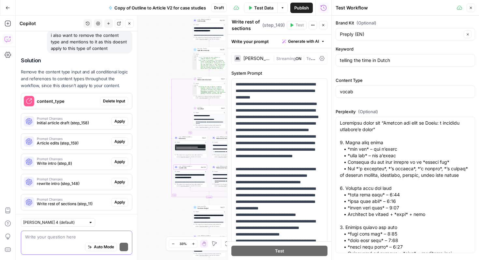
scroll to position [1525, 0]
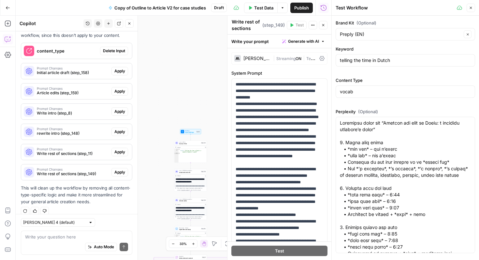
click at [120, 48] on span "Delete Input" at bounding box center [114, 51] width 22 height 6
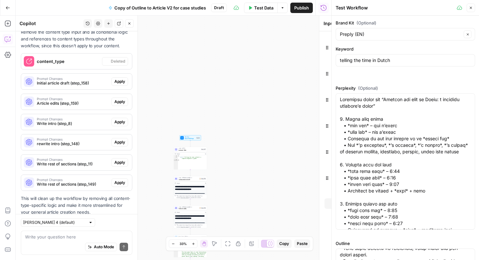
scroll to position [1535, 0]
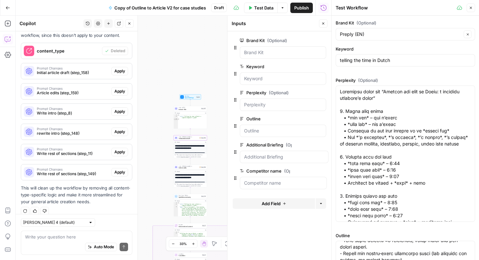
click at [122, 68] on span "Apply" at bounding box center [119, 71] width 11 height 6
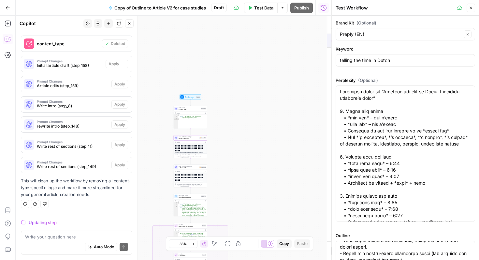
scroll to position [1493, 0]
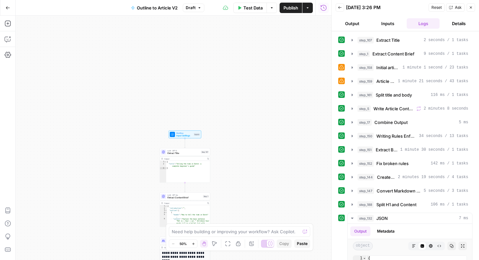
drag, startPoint x: 131, startPoint y: 98, endPoint x: 139, endPoint y: 110, distance: 14.2
click at [139, 110] on div "true false Workflow Input Settings Inputs LLM · GPT-5 Extract Title Step 107 Ou…" at bounding box center [174, 138] width 316 height 244
click at [217, 246] on icon "button" at bounding box center [214, 243] width 5 height 5
drag, startPoint x: 241, startPoint y: 111, endPoint x: 229, endPoint y: 114, distance: 12.5
click at [229, 114] on div "true false Workflow Input Settings Inputs LLM · GPT-5 Extract Title Step 107 Ou…" at bounding box center [174, 138] width 316 height 244
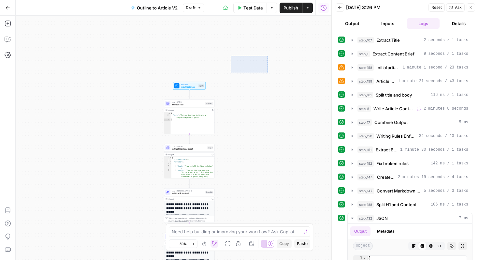
drag, startPoint x: 231, startPoint y: 73, endPoint x: 267, endPoint y: 58, distance: 38.9
click at [267, 58] on div "true false Workflow Input Settings Inputs LLM · GPT-5 Extract Title Step 107 Ou…" at bounding box center [174, 138] width 316 height 244
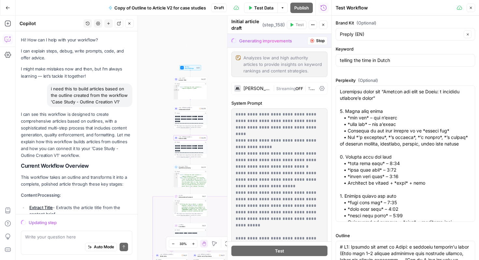
scroll to position [1031, 0]
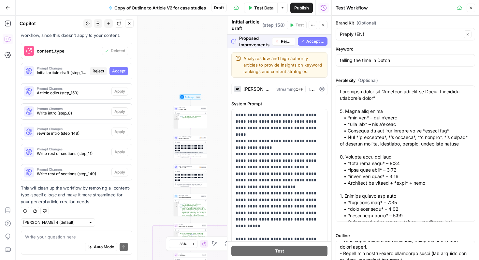
click at [308, 37] on div "Proposed Improvements Reject Accept All" at bounding box center [280, 41] width 104 height 13
drag, startPoint x: 308, startPoint y: 39, endPoint x: 239, endPoint y: 78, distance: 78.6
click at [308, 39] on span "Accept All" at bounding box center [316, 41] width 19 height 6
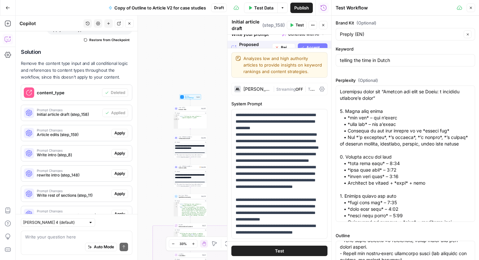
scroll to position [1535, 0]
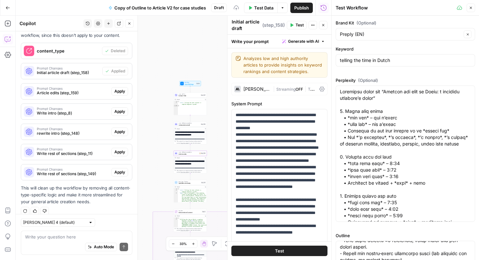
click at [121, 88] on span "Apply" at bounding box center [119, 91] width 11 height 6
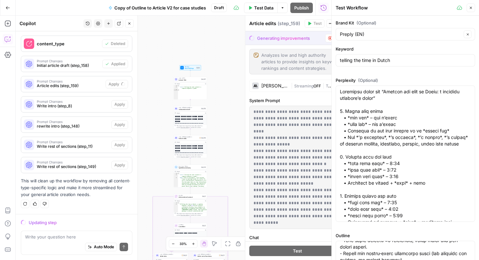
scroll to position [1493, 0]
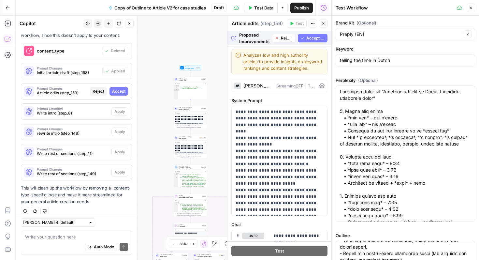
click at [313, 43] on div "Proposed Improvements Reject Accept All" at bounding box center [280, 37] width 104 height 13
click at [311, 38] on span "Accept All" at bounding box center [316, 38] width 19 height 6
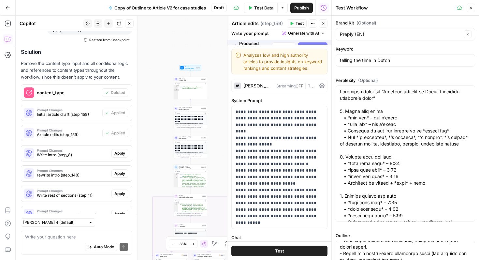
scroll to position [1535, 0]
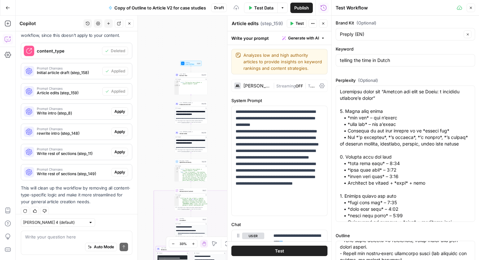
click at [125, 107] on button "Apply" at bounding box center [120, 111] width 17 height 8
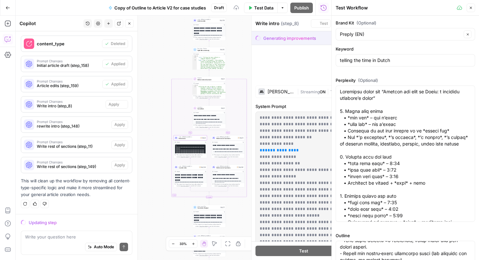
scroll to position [1493, 0]
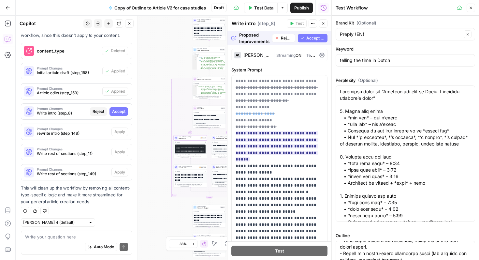
drag, startPoint x: 121, startPoint y: 104, endPoint x: 131, endPoint y: 114, distance: 14.3
click at [121, 109] on span "Accept" at bounding box center [118, 112] width 13 height 6
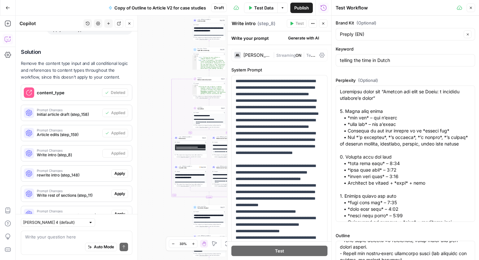
scroll to position [1535, 0]
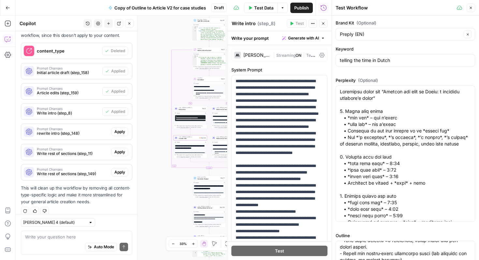
click at [122, 129] on span "Apply" at bounding box center [119, 132] width 11 height 6
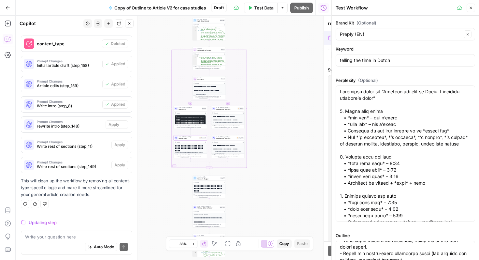
scroll to position [1493, 0]
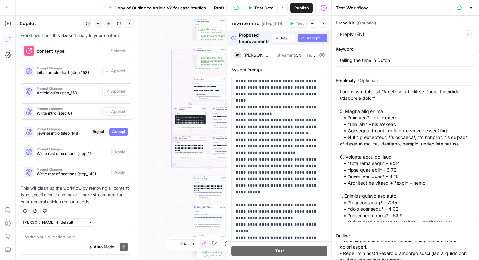
click at [118, 129] on span "Accept" at bounding box center [118, 132] width 13 height 6
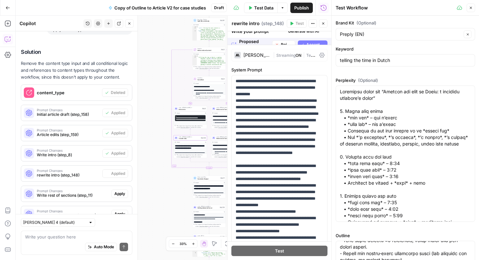
scroll to position [1535, 0]
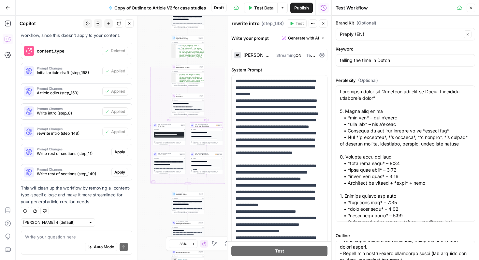
click at [118, 149] on span "Apply" at bounding box center [119, 152] width 11 height 6
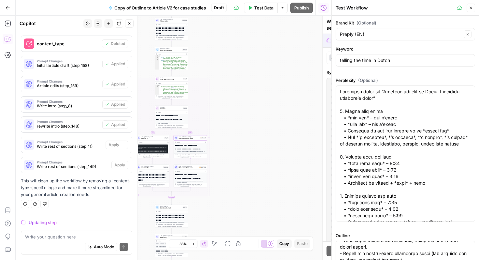
scroll to position [1493, 0]
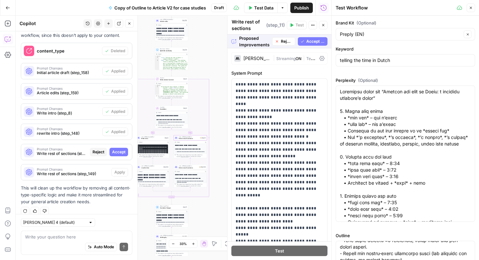
click at [123, 149] on span "Accept" at bounding box center [118, 152] width 13 height 6
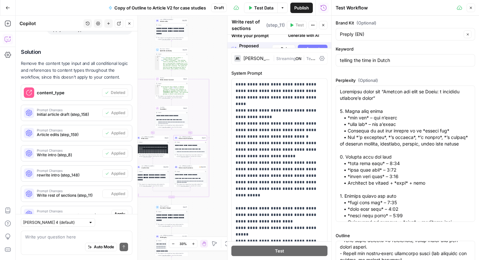
scroll to position [1535, 0]
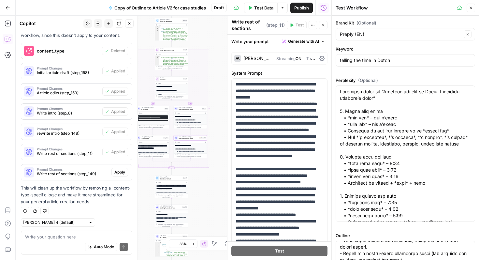
click at [126, 168] on button "Apply" at bounding box center [120, 172] width 17 height 8
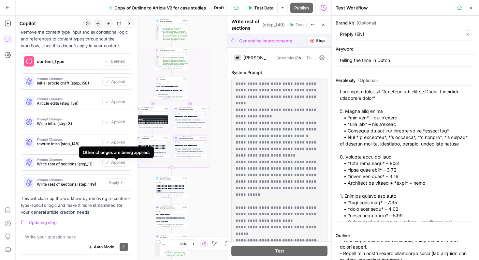
scroll to position [1493, 0]
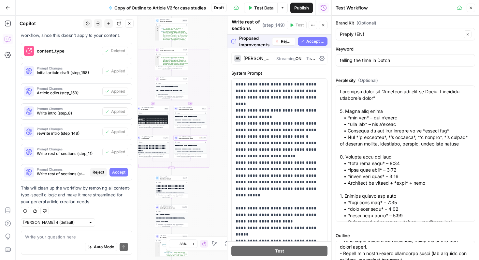
click at [126, 168] on button "Accept" at bounding box center [119, 172] width 19 height 8
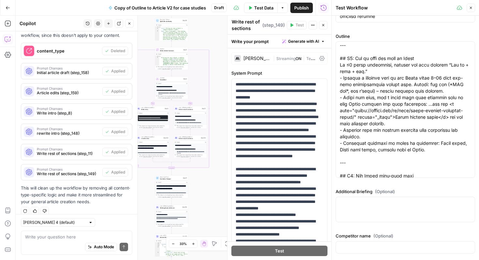
scroll to position [0, 0]
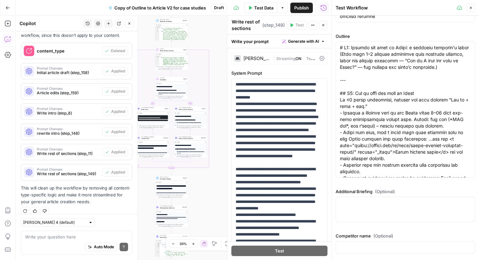
click at [472, 8] on icon "button" at bounding box center [471, 8] width 4 height 4
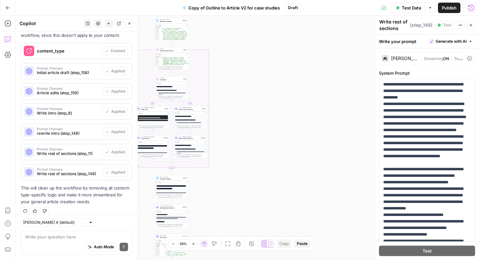
click at [451, 7] on span "Publish" at bounding box center [449, 8] width 15 height 7
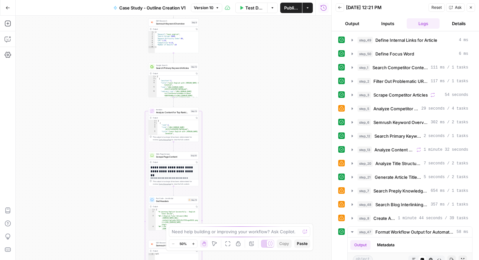
click at [470, 7] on icon "button" at bounding box center [471, 8] width 4 height 4
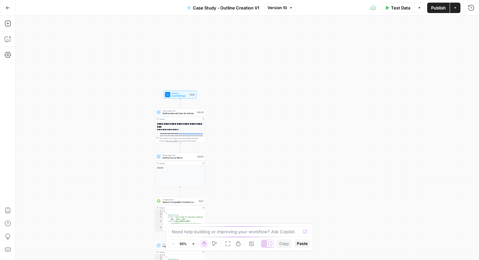
click at [420, 12] on button "Options" at bounding box center [420, 8] width 10 height 10
click at [402, 8] on span "Test Data" at bounding box center [401, 8] width 19 height 7
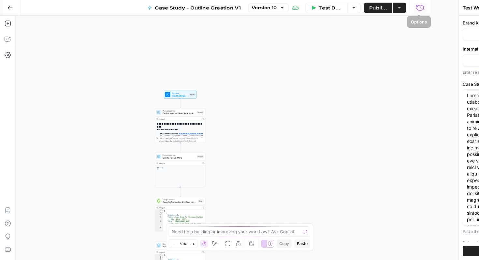
type input "PPP Study"
type input "Blog interlinking"
type input "Preply (EN)"
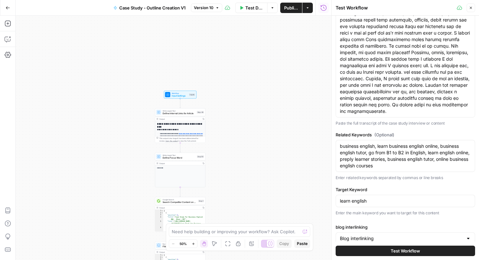
scroll to position [118, 0]
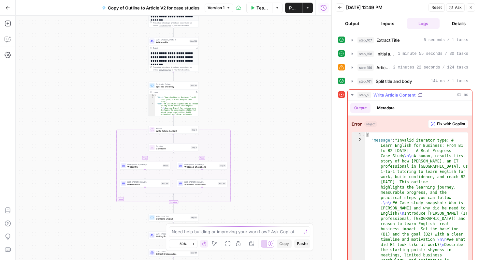
click at [450, 121] on span "Fix with Copilot" at bounding box center [451, 124] width 28 height 6
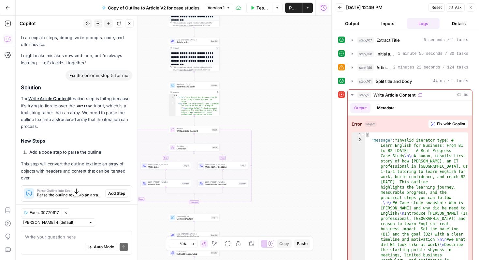
scroll to position [37, 0]
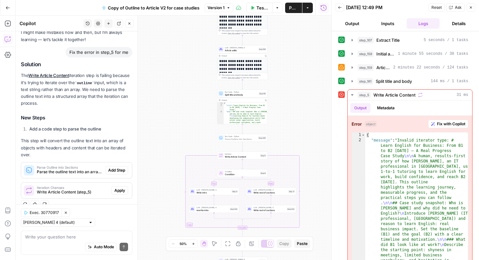
click at [115, 169] on span "Add Step" at bounding box center [116, 170] width 17 height 6
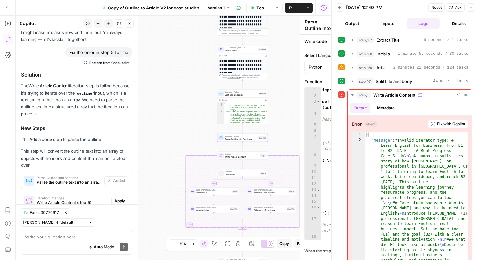
scroll to position [47, 0]
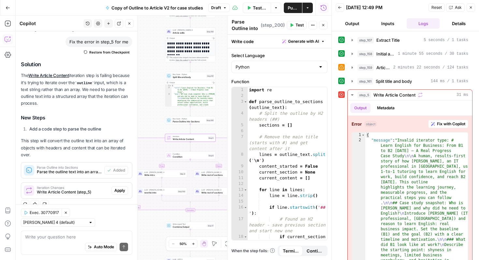
click at [121, 193] on button "Apply" at bounding box center [120, 190] width 17 height 8
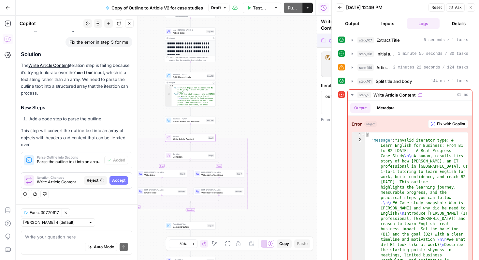
scroll to position [37, 0]
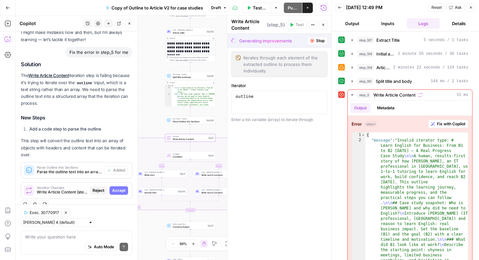
click at [121, 193] on button "Accept" at bounding box center [119, 190] width 19 height 8
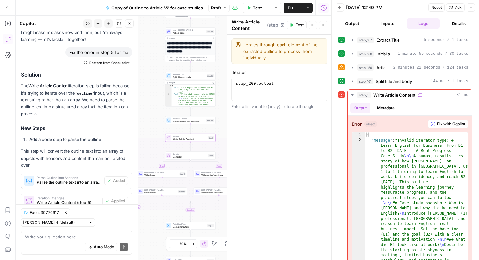
scroll to position [47, 0]
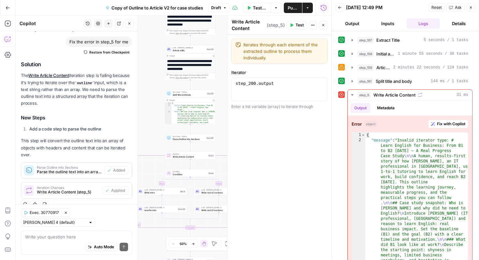
click at [471, 5] on button "Close" at bounding box center [471, 7] width 8 height 8
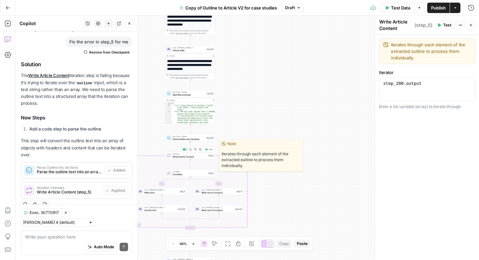
click at [208, 149] on icon "button" at bounding box center [206, 149] width 3 height 3
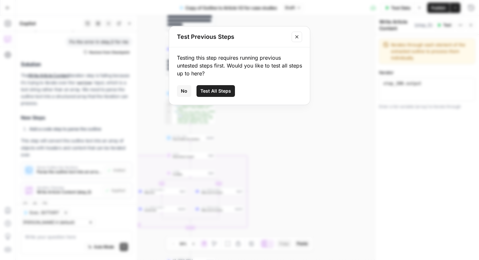
click at [221, 89] on span "Test All Steps" at bounding box center [216, 91] width 31 height 7
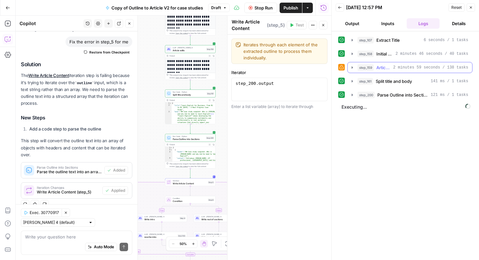
click at [397, 67] on span "2 minutes 59 seconds / 138 tasks" at bounding box center [431, 68] width 75 height 6
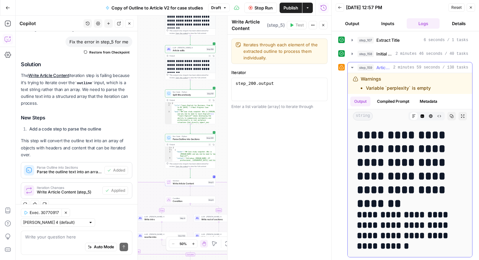
click at [397, 67] on span "2 minutes 59 seconds / 138 tasks" at bounding box center [431, 68] width 75 height 6
